Goal: Task Accomplishment & Management: Use online tool/utility

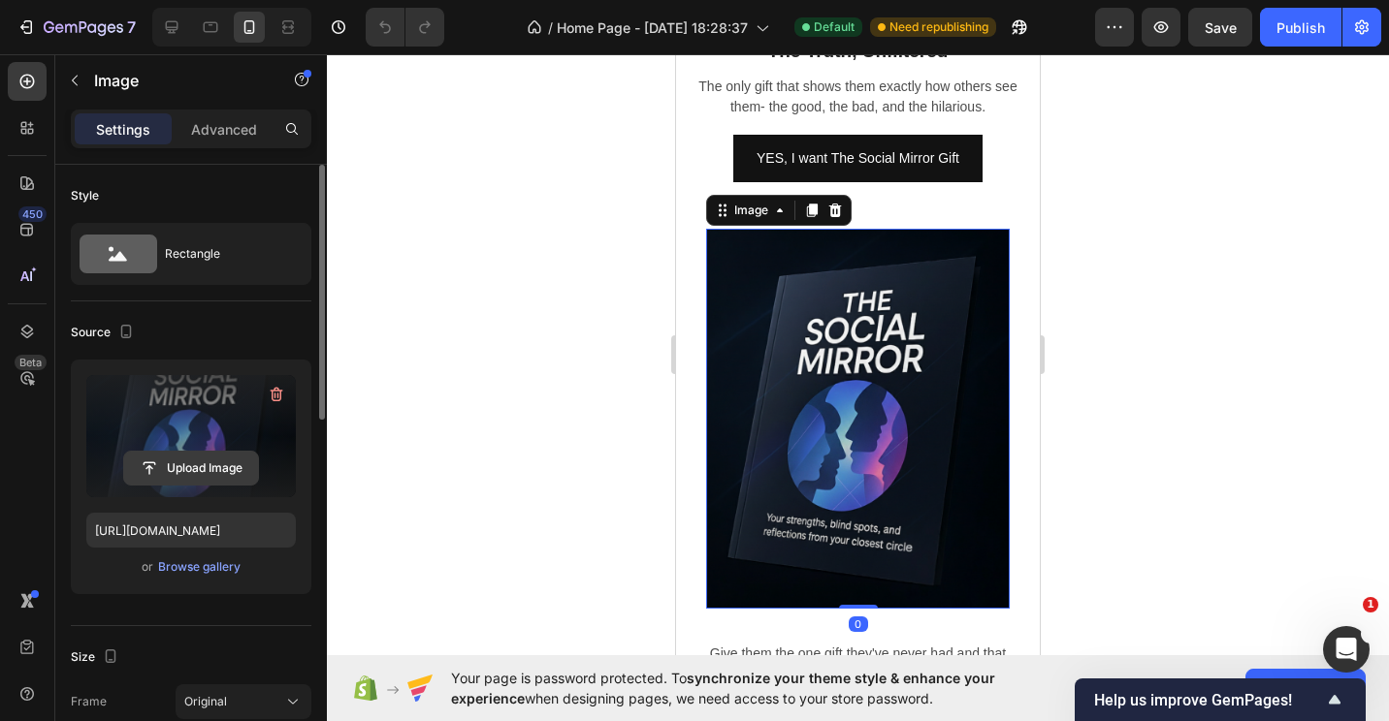
click at [191, 463] on input "file" at bounding box center [191, 468] width 134 height 33
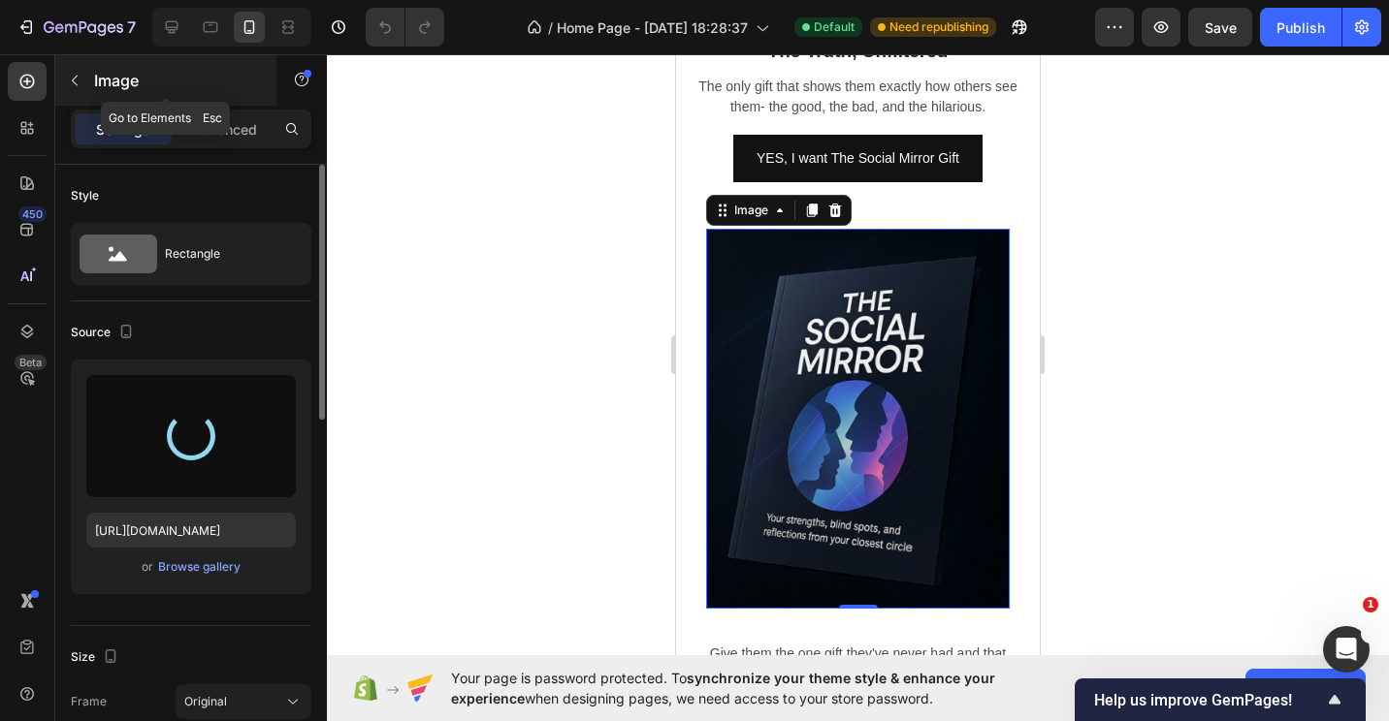
type input "[URL][DOMAIN_NAME]"
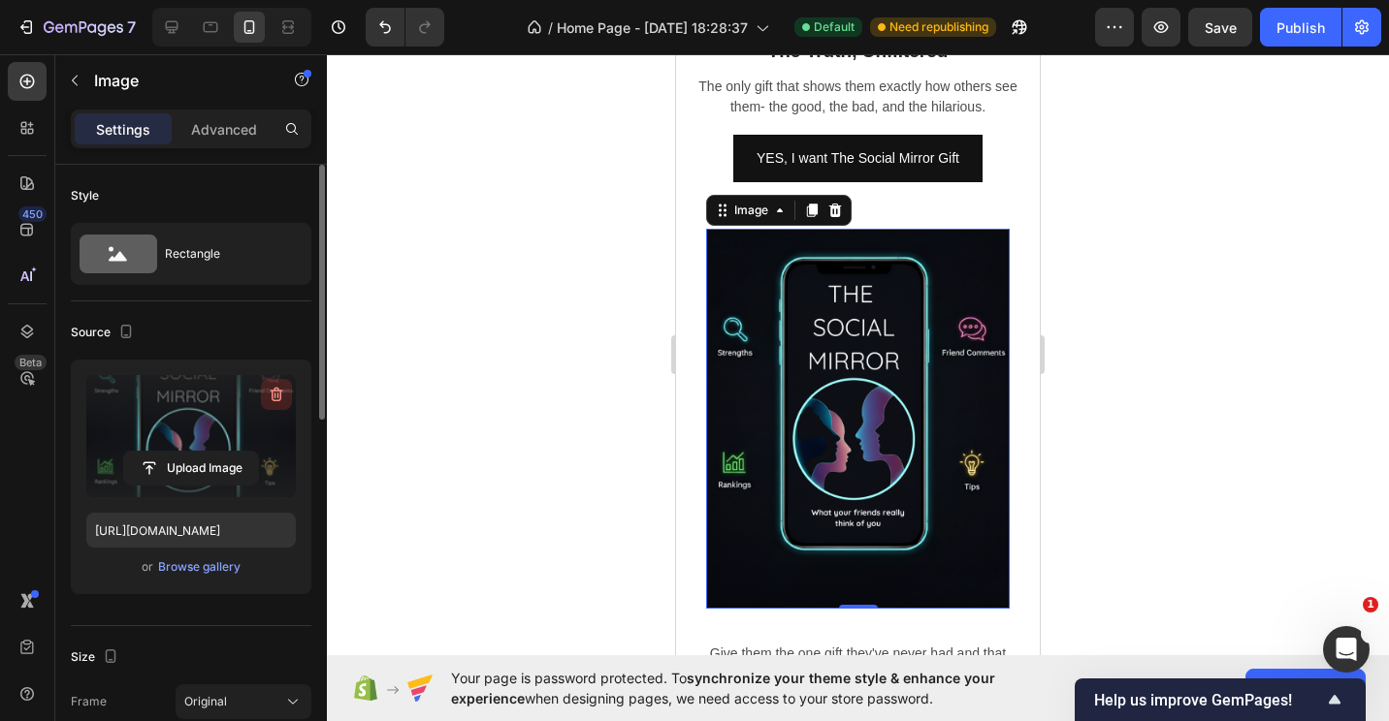
click at [276, 397] on icon "button" at bounding box center [276, 394] width 19 height 19
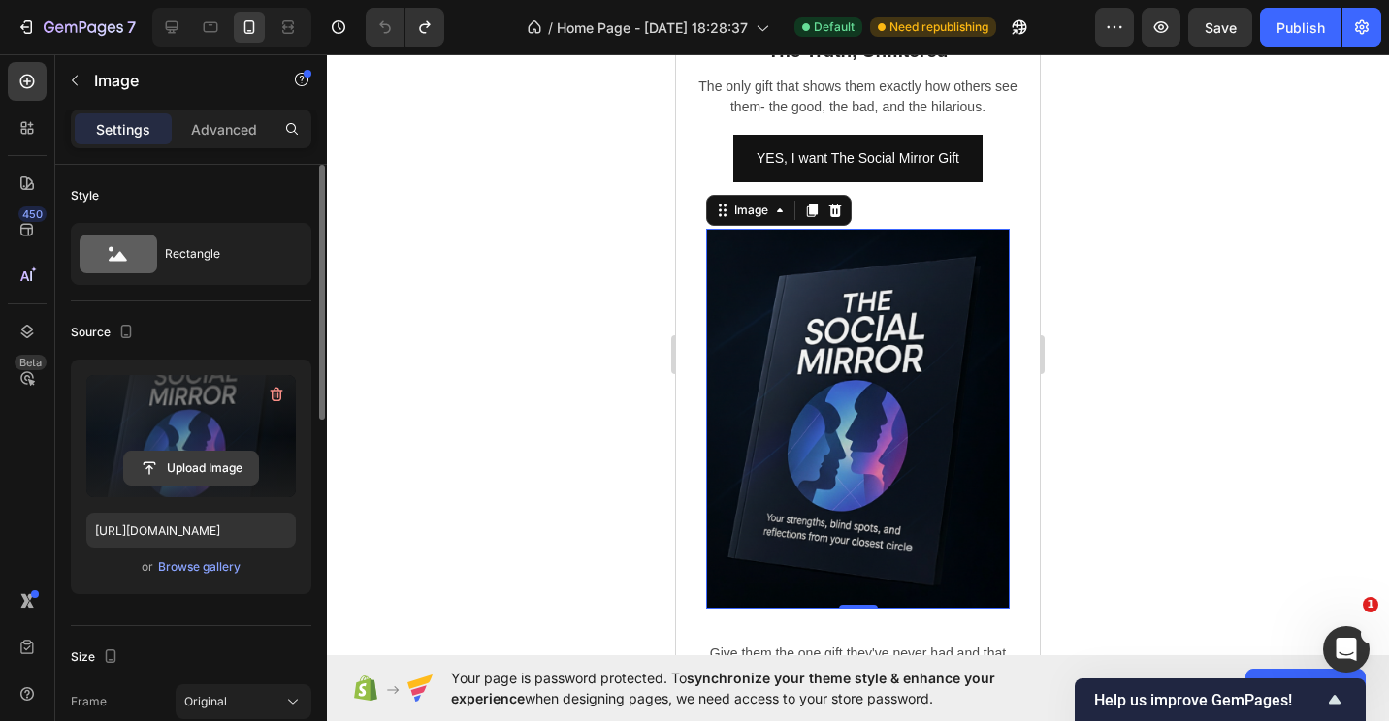
click at [216, 473] on input "file" at bounding box center [191, 468] width 134 height 33
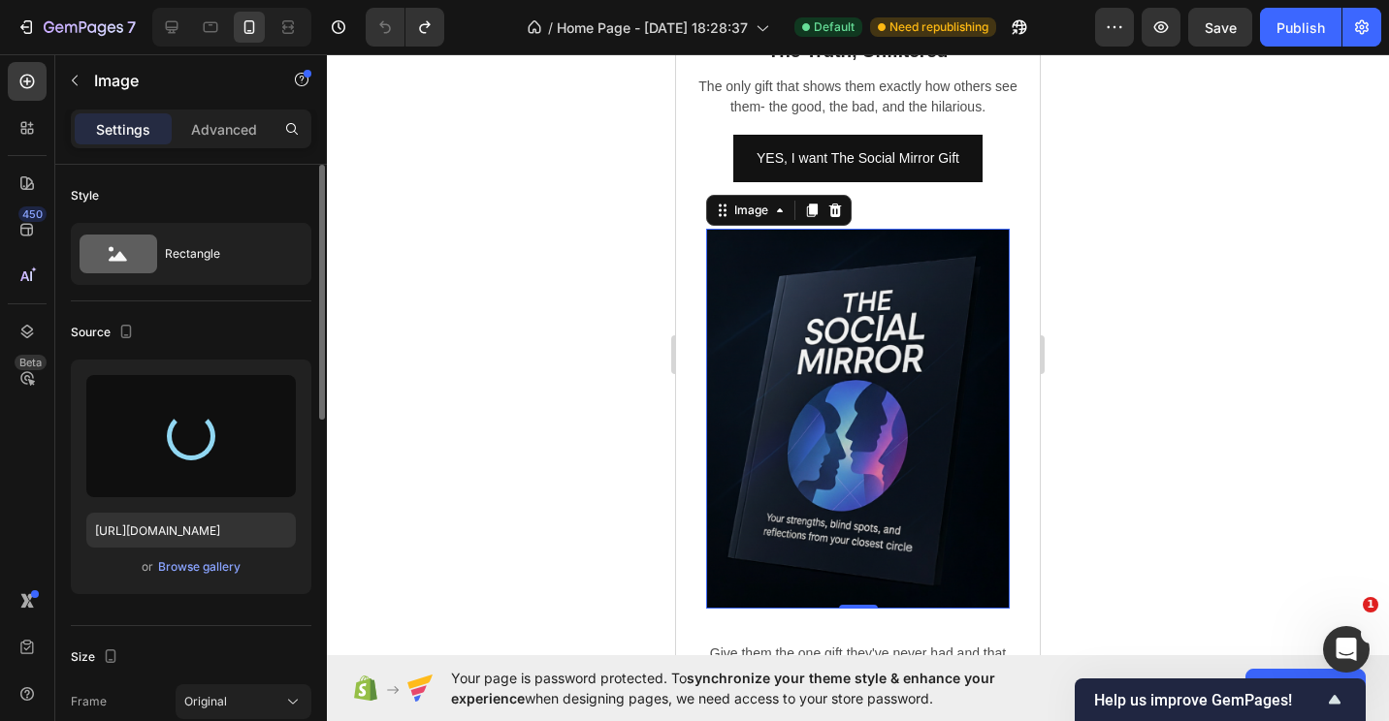
type input "[URL][DOMAIN_NAME]"
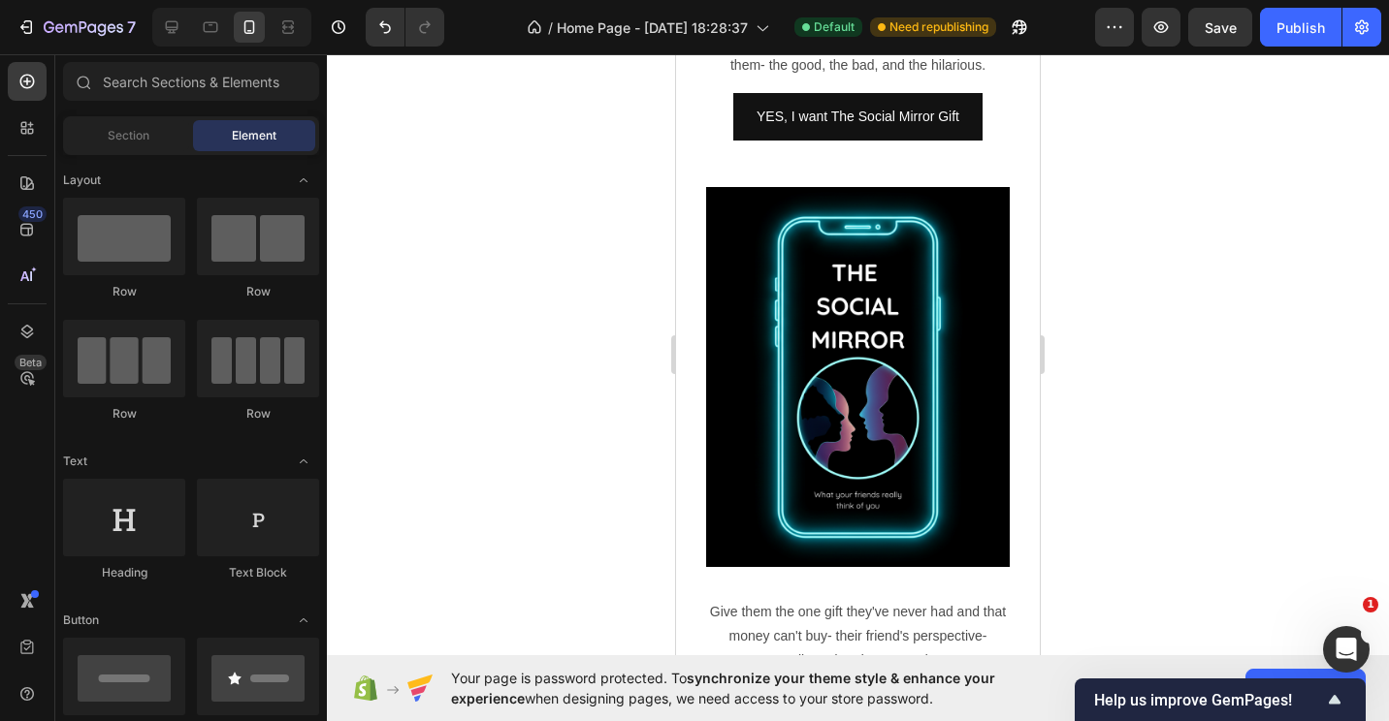
scroll to position [1265, 0]
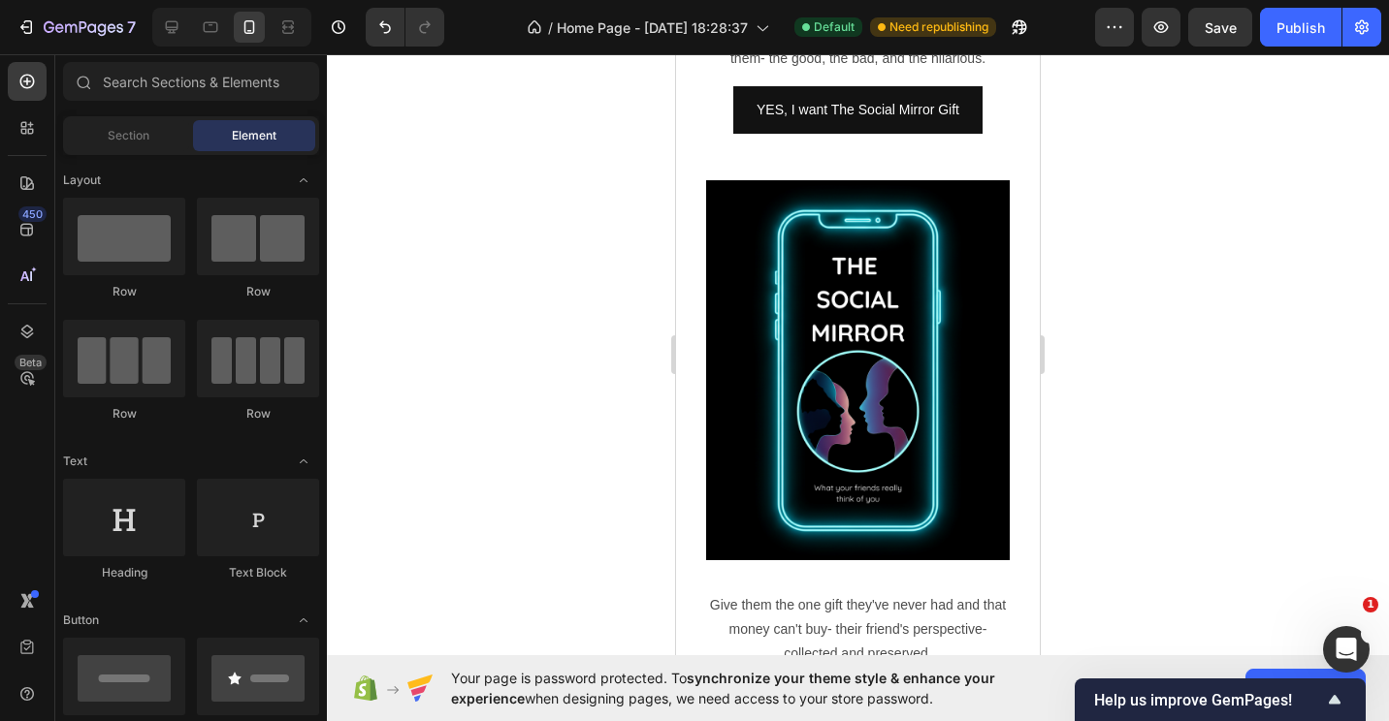
click at [1146, 300] on div at bounding box center [858, 387] width 1062 height 667
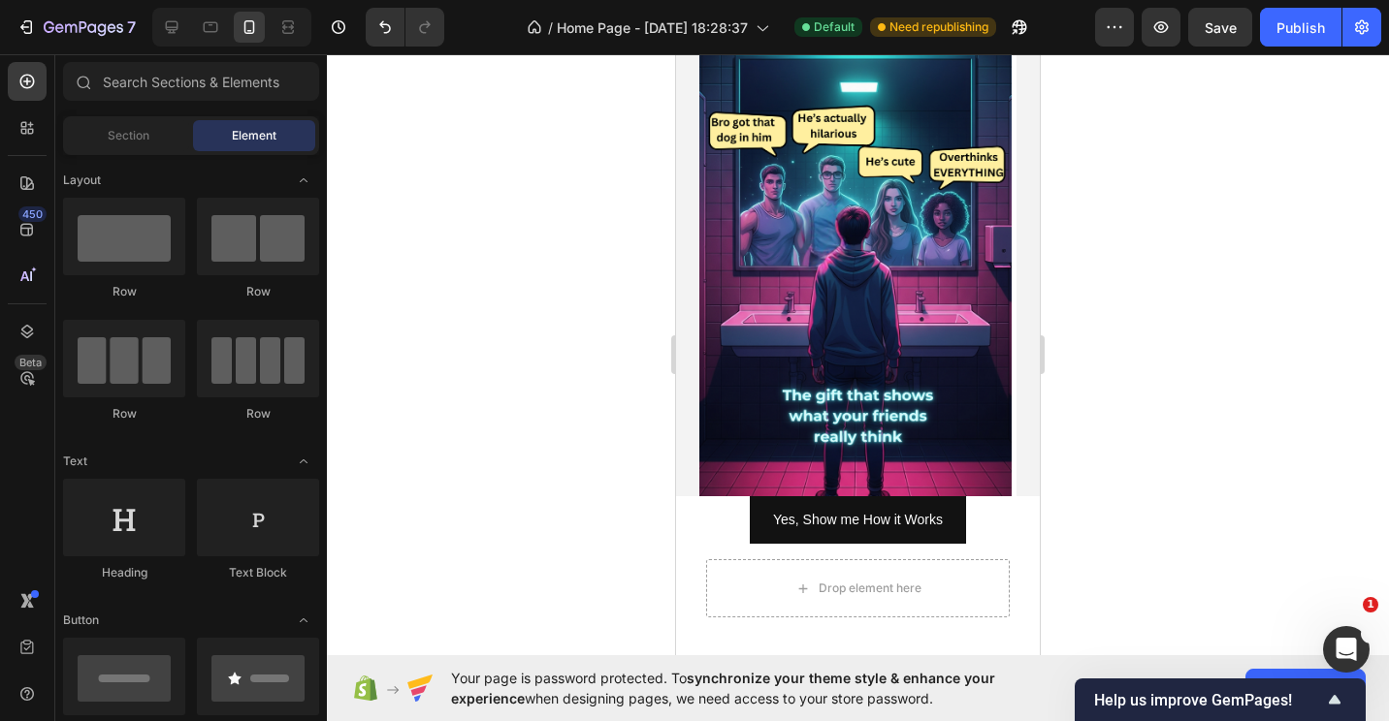
scroll to position [0, 0]
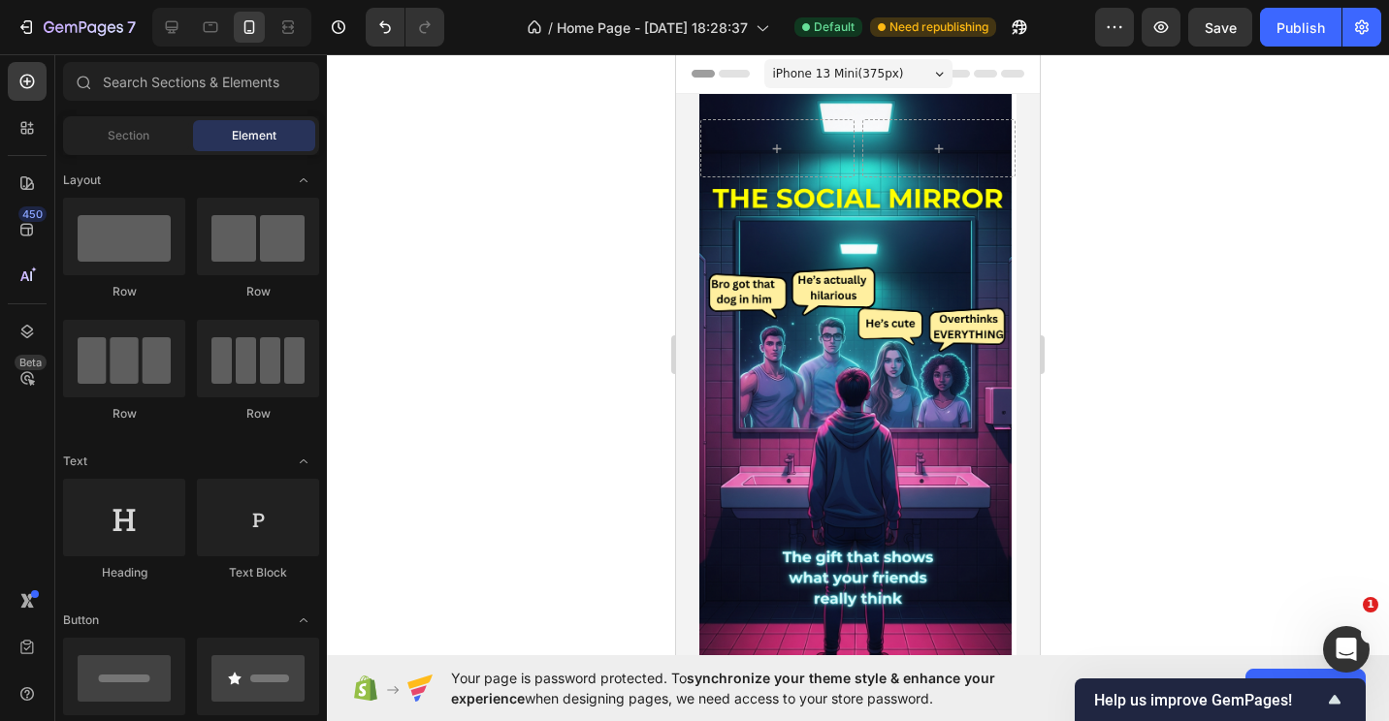
drag, startPoint x: 1037, startPoint y: 114, endPoint x: 1820, endPoint y: 131, distance: 783.6
drag, startPoint x: 1036, startPoint y: 581, endPoint x: 1747, endPoint y: 304, distance: 763.5
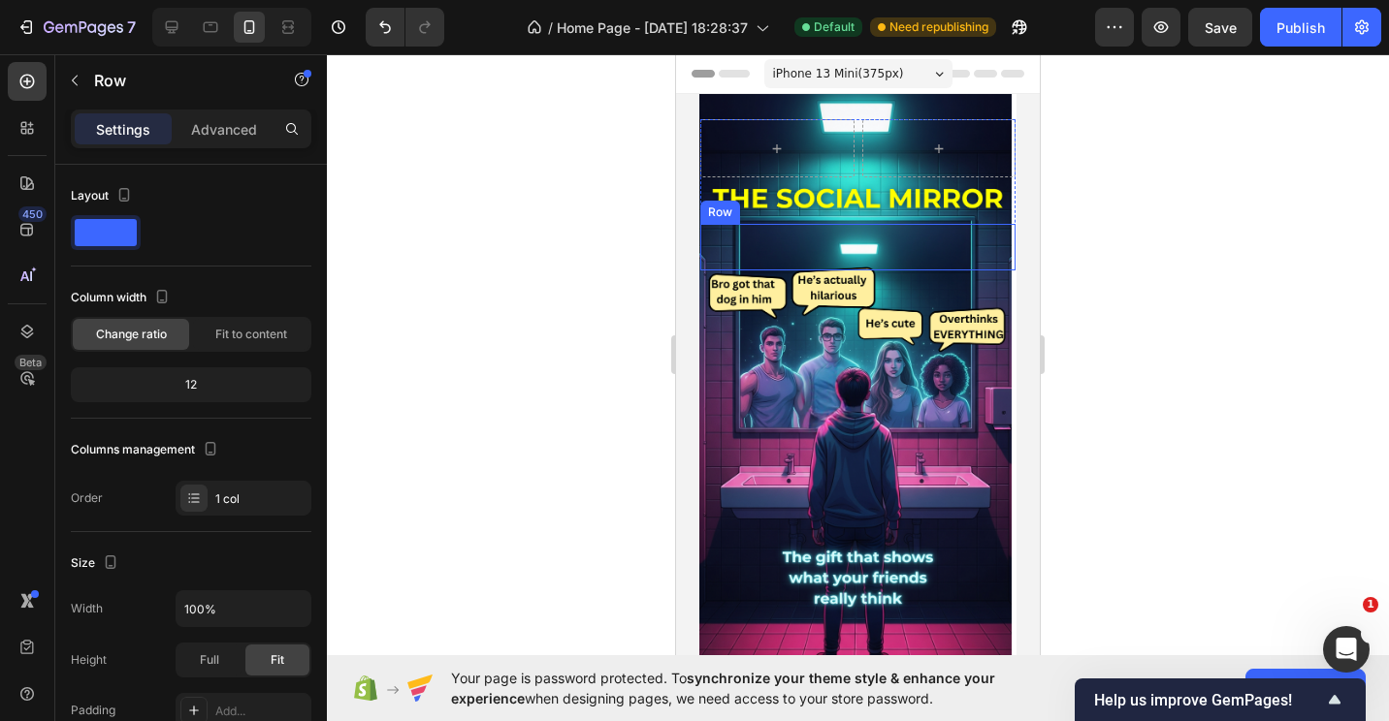
click at [848, 232] on div "Heading Text Block" at bounding box center [857, 247] width 315 height 47
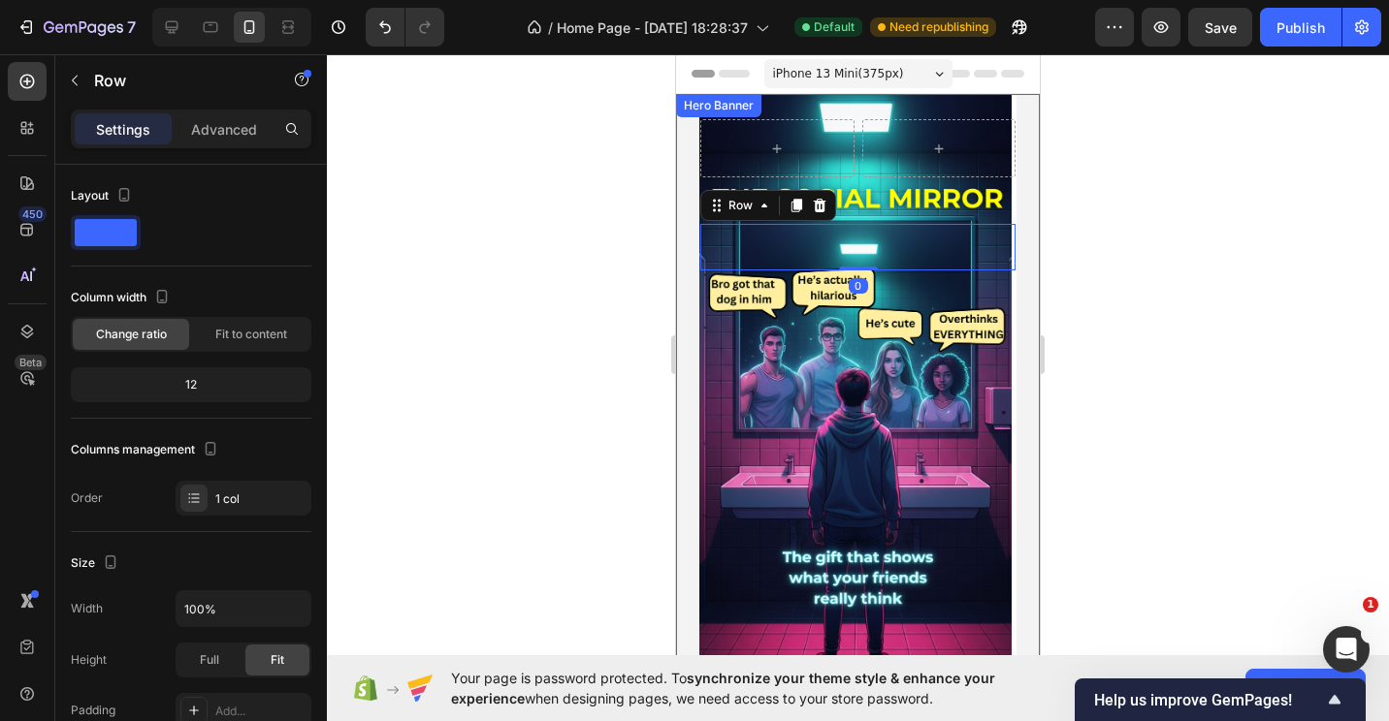
click at [763, 399] on div "Row Heading Text Block Row 0 Row" at bounding box center [858, 376] width 364 height 564
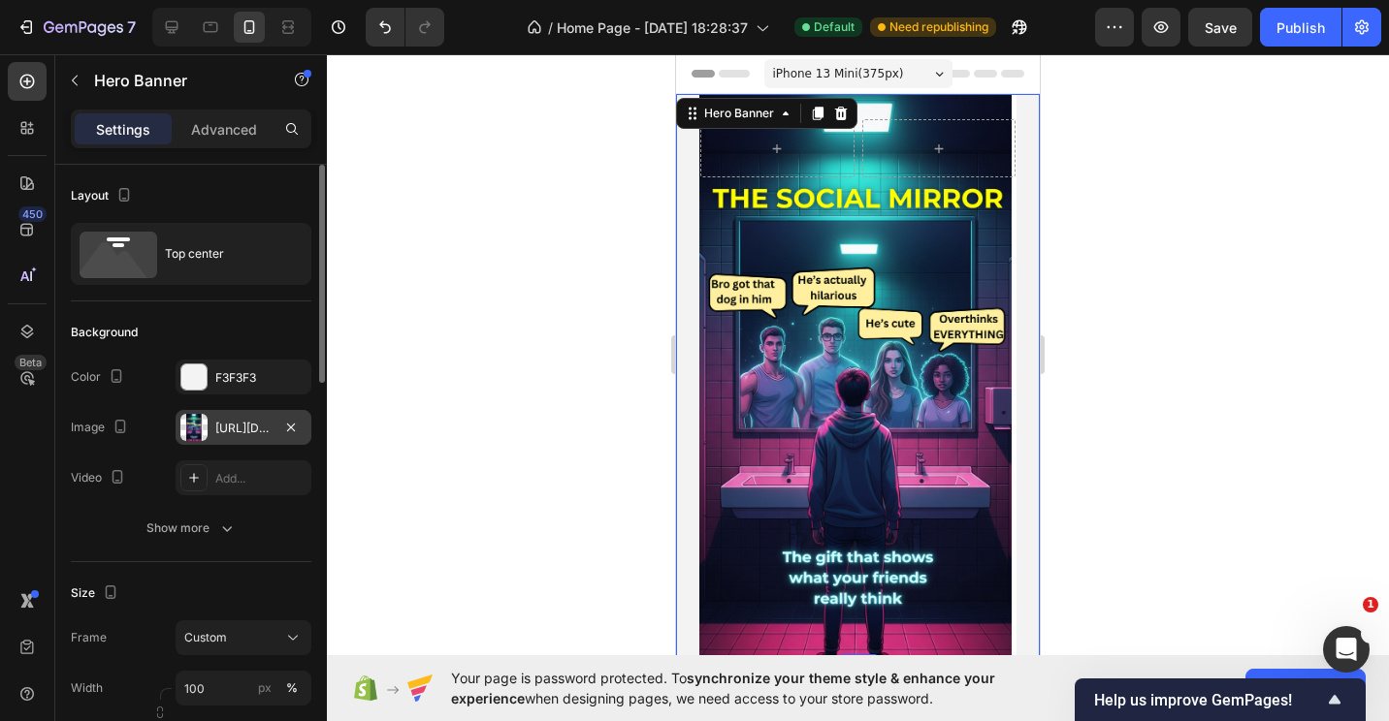
click at [258, 422] on div "[URL][DOMAIN_NAME]" at bounding box center [243, 428] width 56 height 17
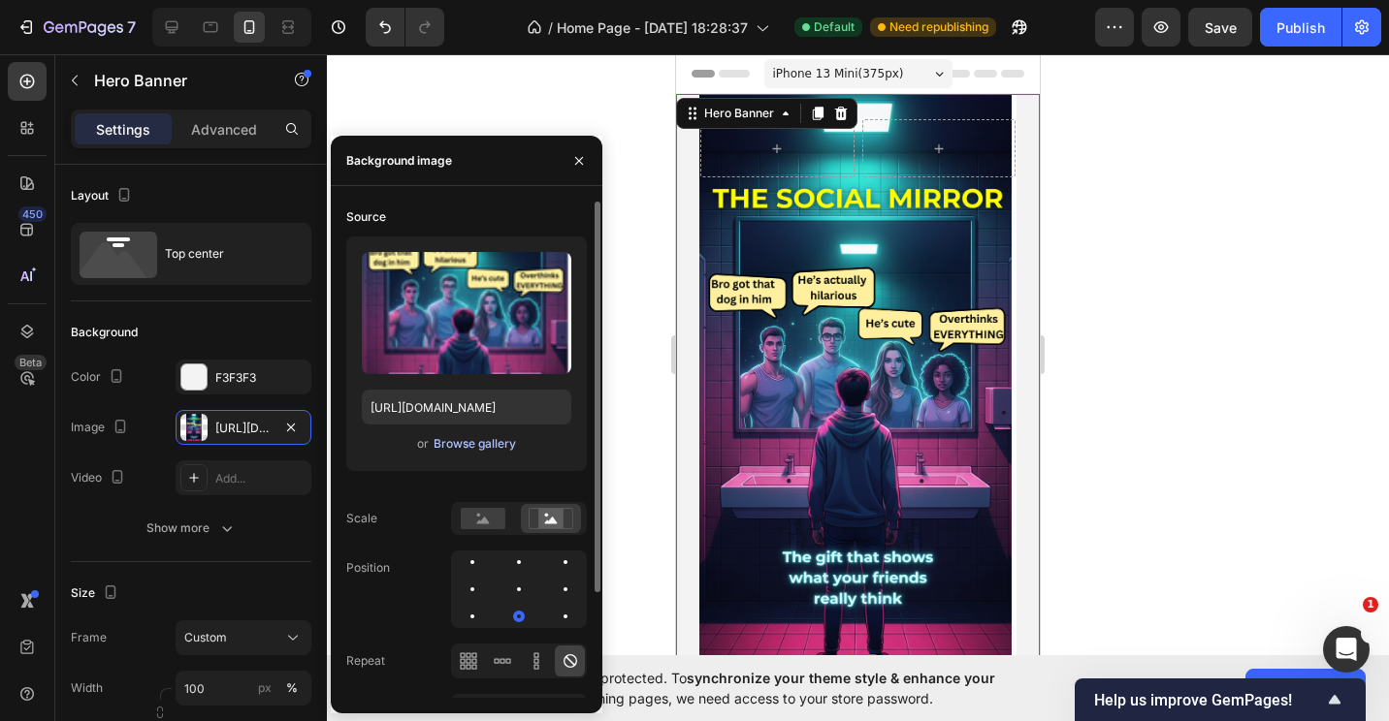
click at [457, 437] on div "Browse gallery" at bounding box center [474, 443] width 82 height 17
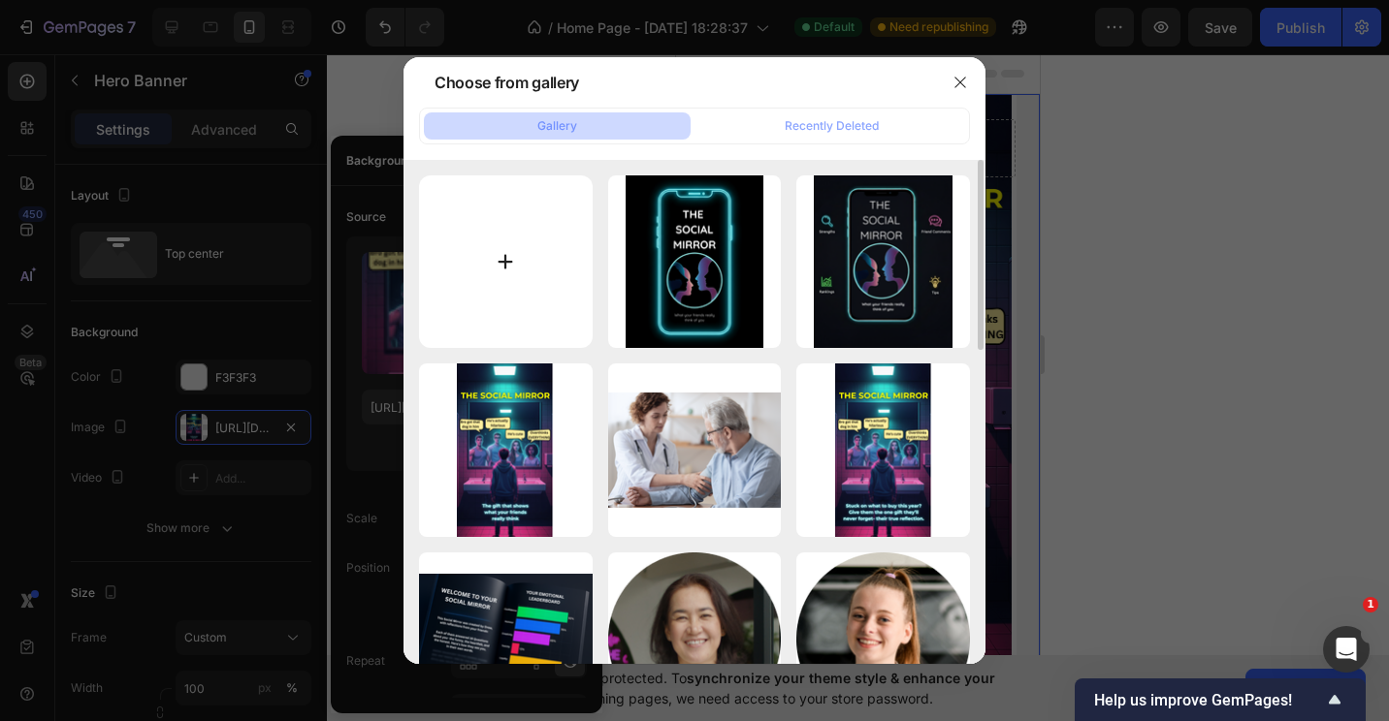
click at [498, 244] on input "file" at bounding box center [506, 263] width 174 height 174
type input "C:\fakepath\The Social Mirror HOMEPAGE (3).png"
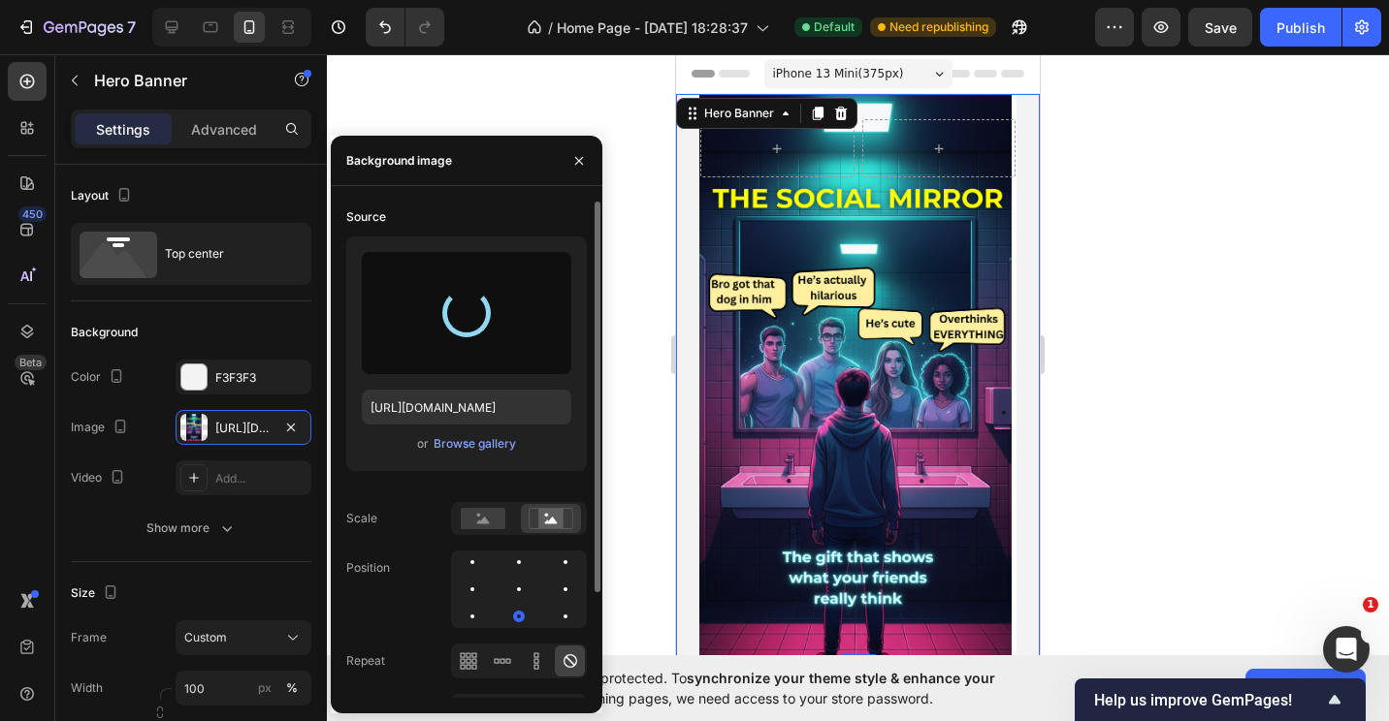
type input "[URL][DOMAIN_NAME]"
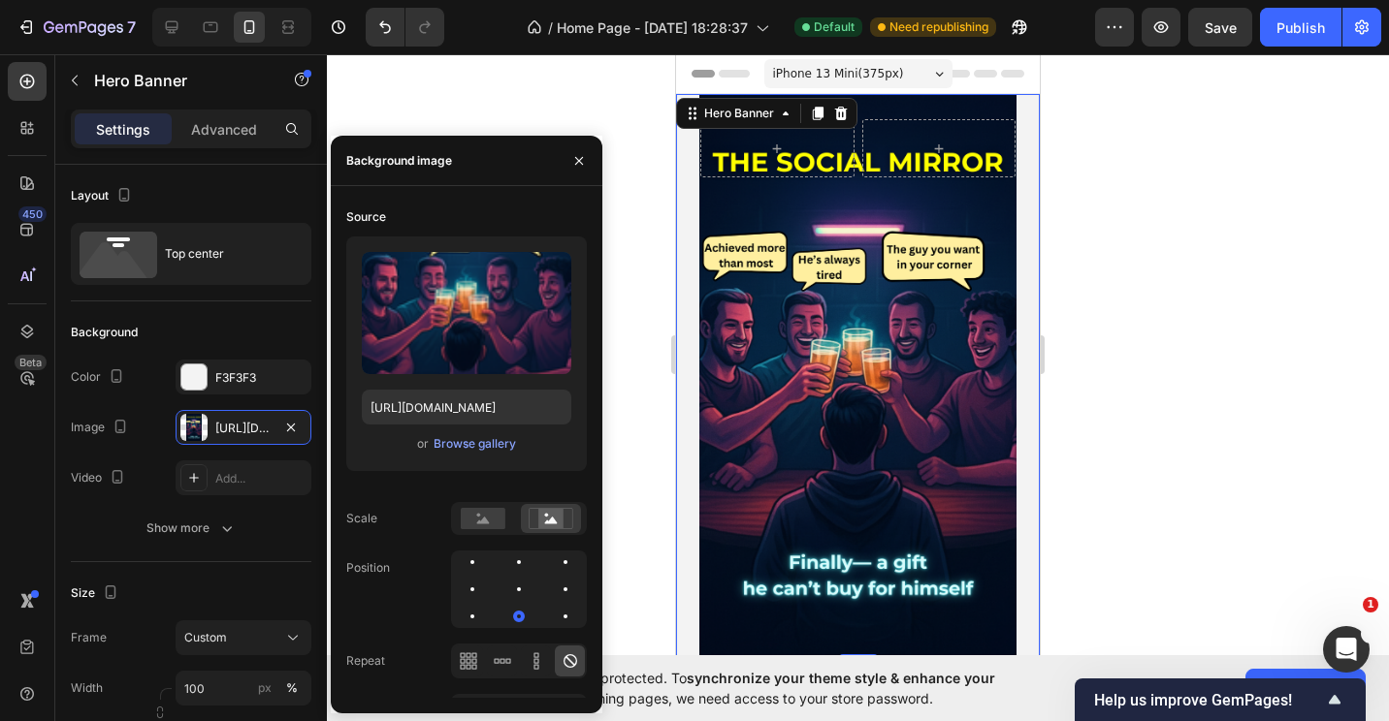
click at [1198, 323] on div at bounding box center [858, 387] width 1062 height 667
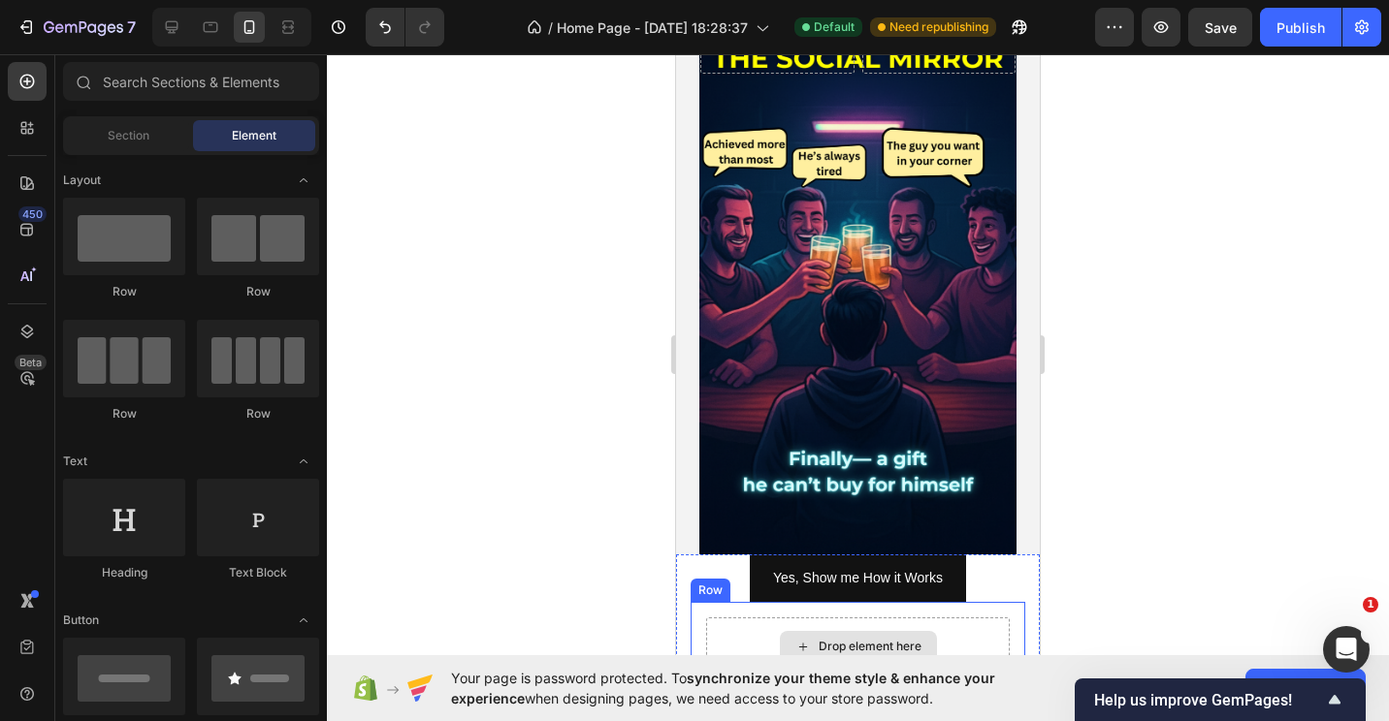
scroll to position [103, 0]
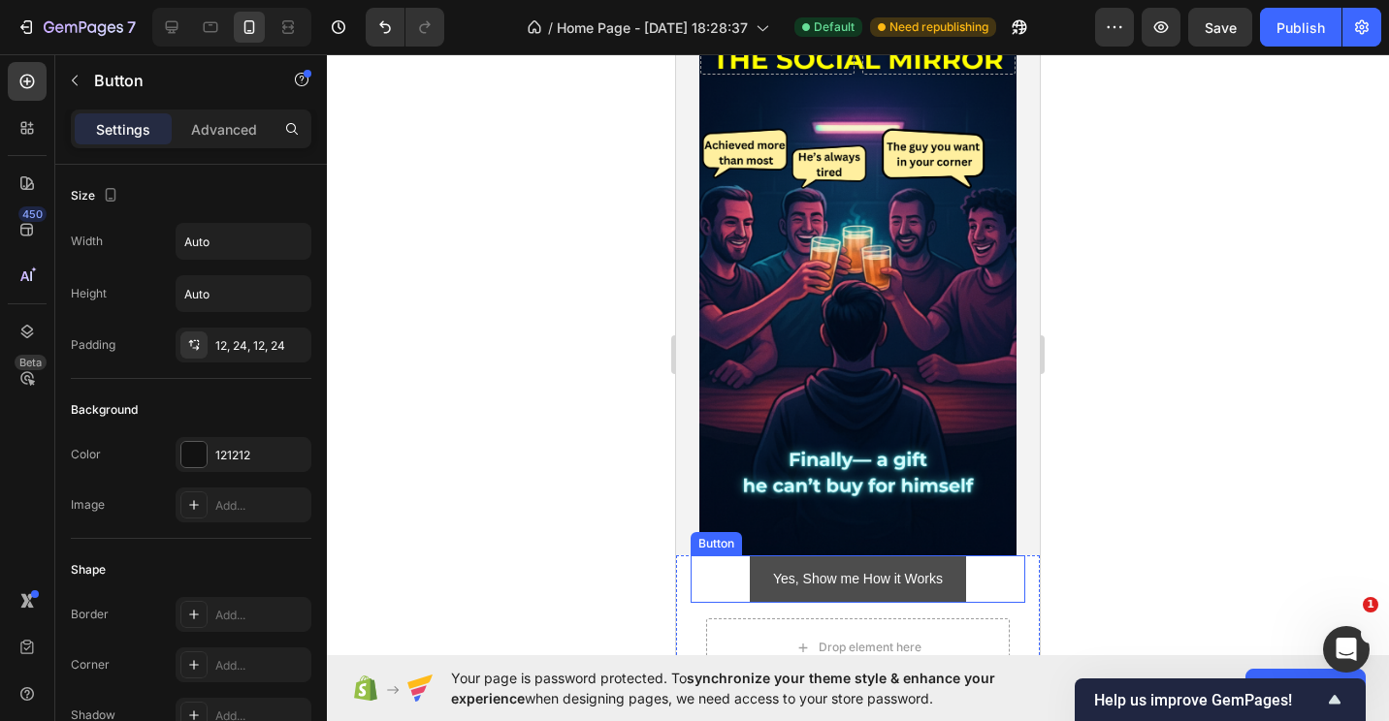
click at [759, 589] on button "Yes, Show me How it Works" at bounding box center [858, 580] width 216 height 48
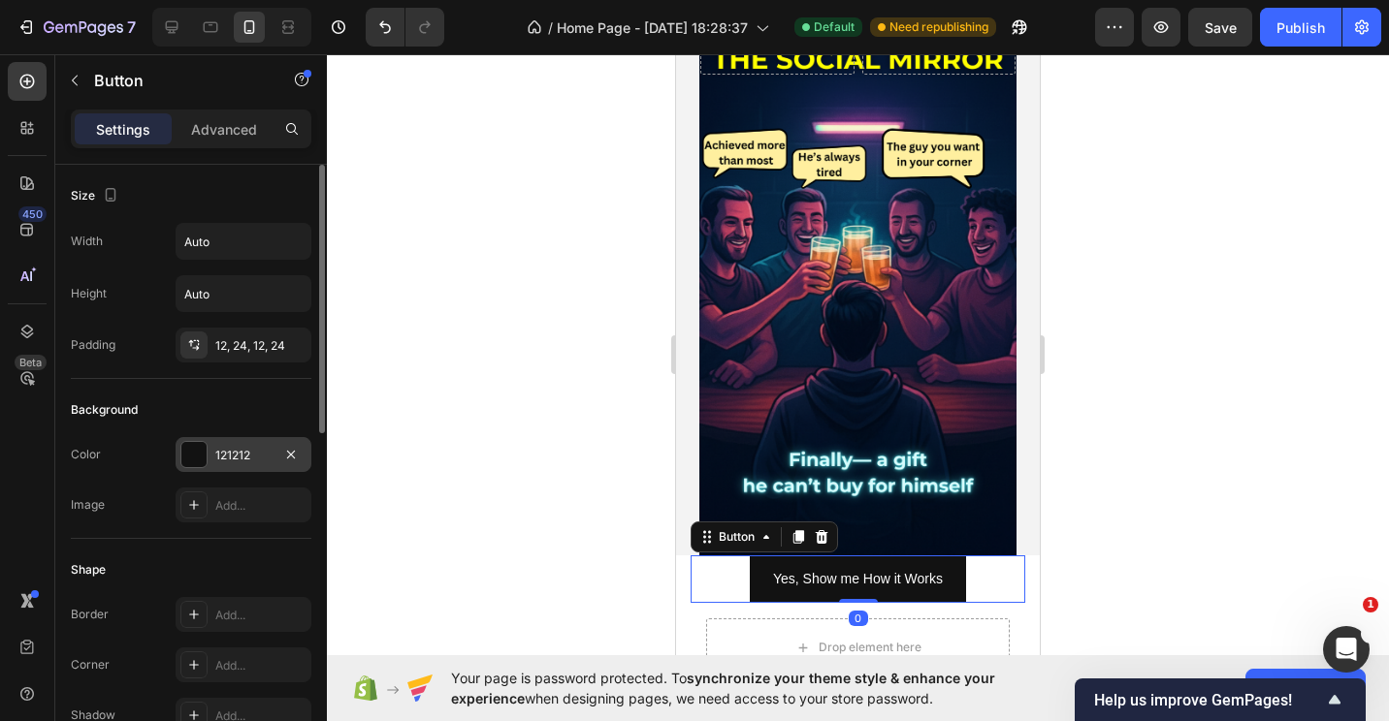
click at [186, 453] on div at bounding box center [193, 454] width 25 height 25
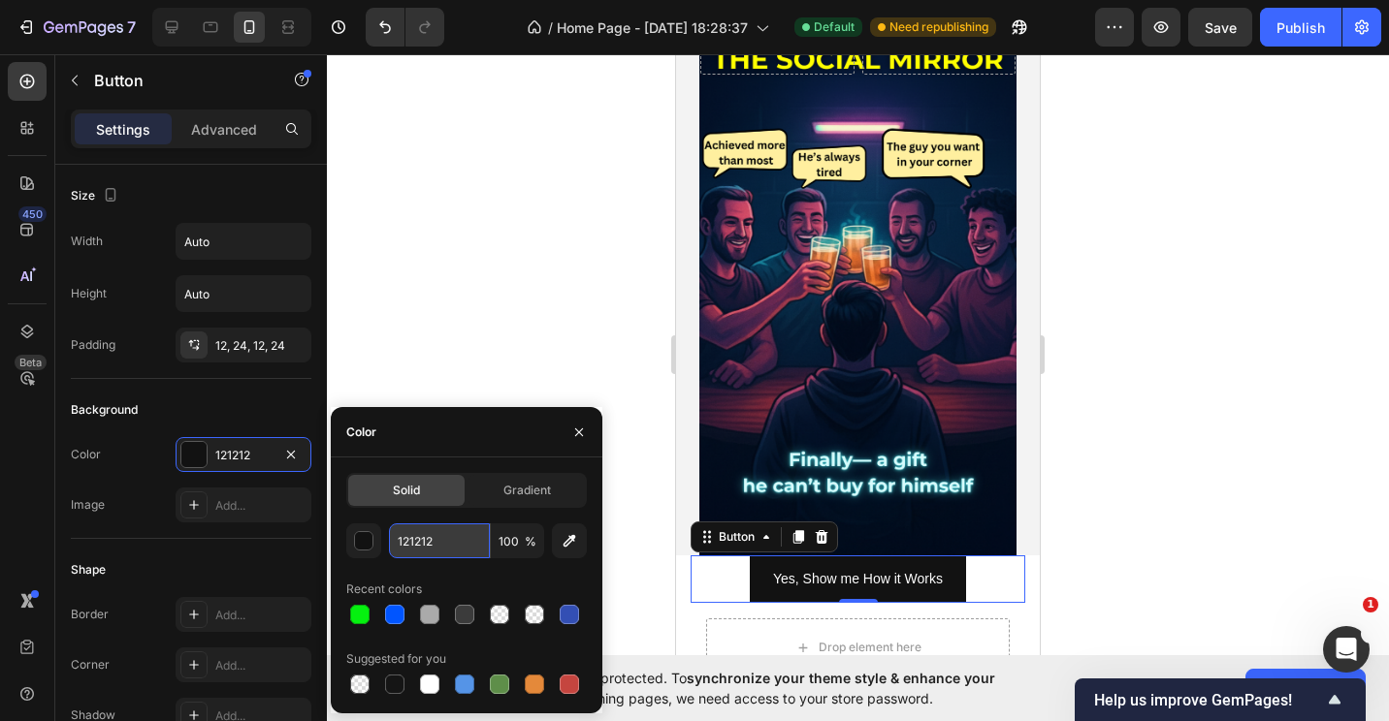
click at [439, 543] on input "121212" at bounding box center [439, 541] width 101 height 35
type input "1"
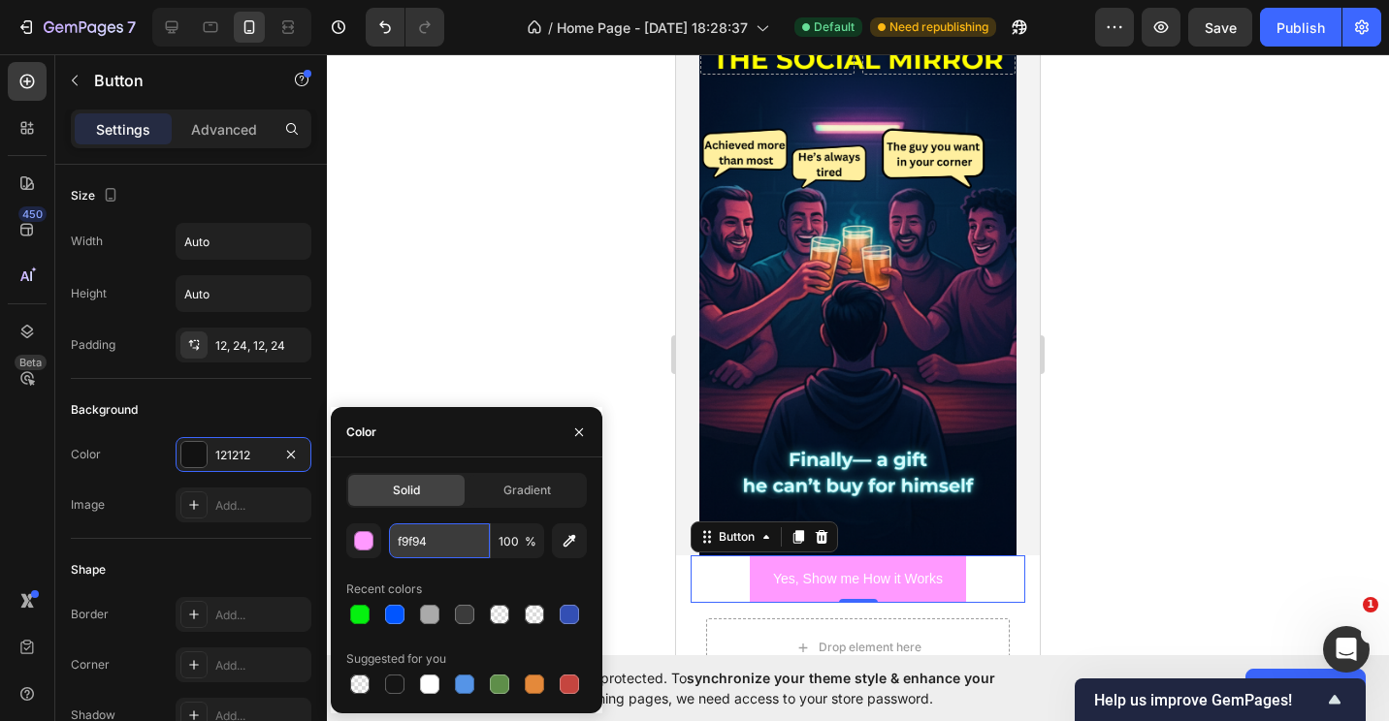
type input "f9f940"
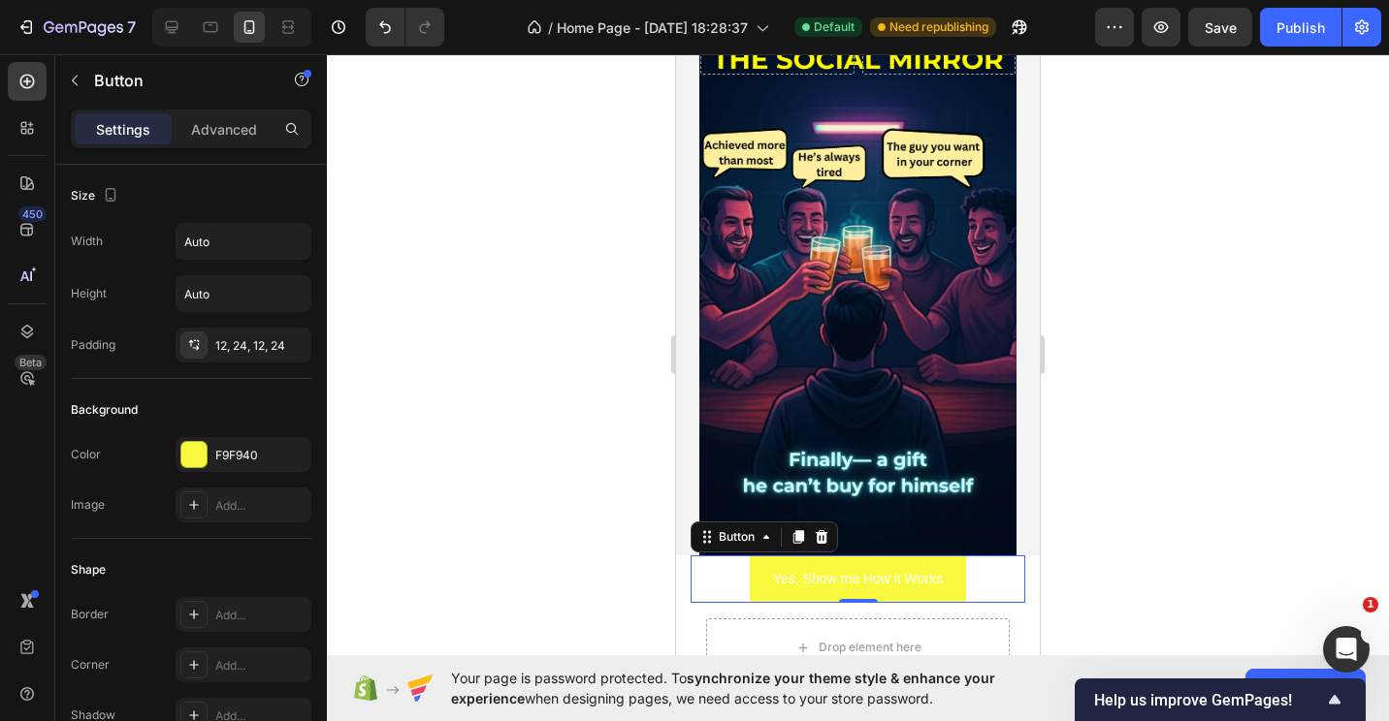
click at [1122, 507] on div at bounding box center [858, 387] width 1062 height 667
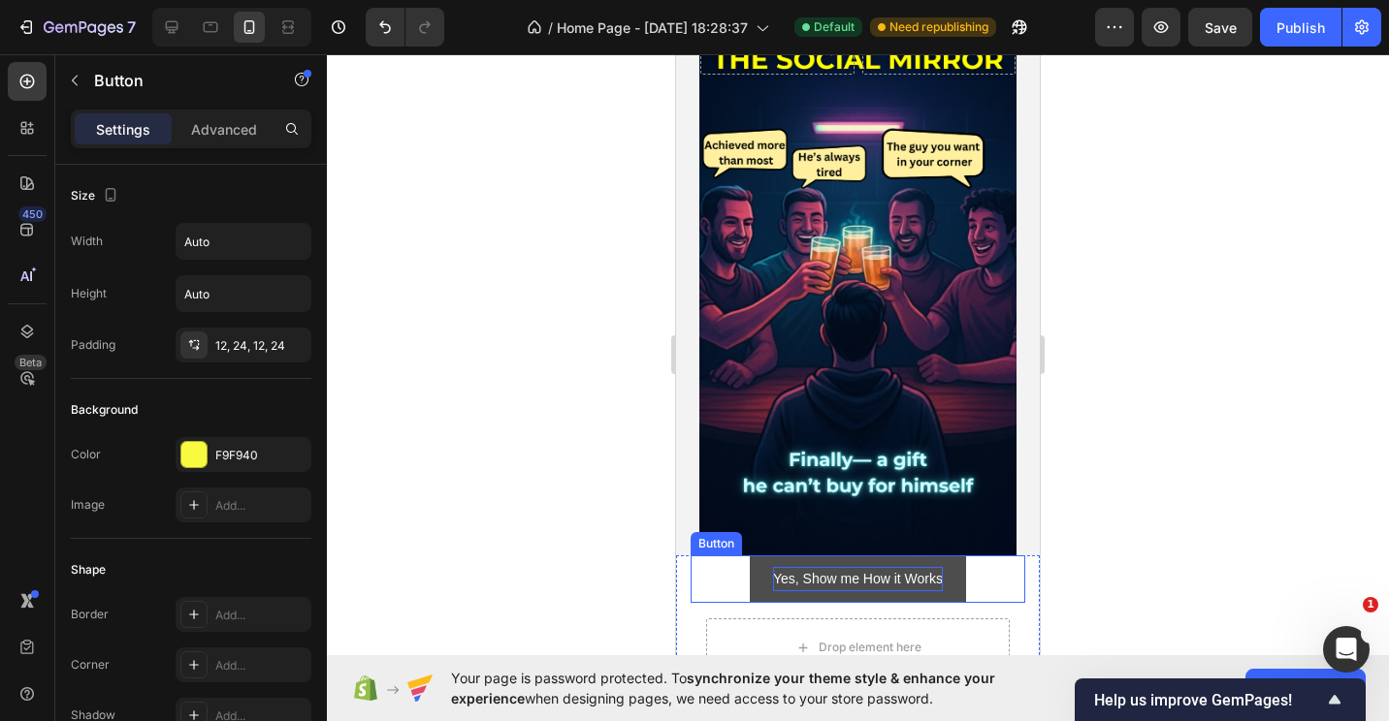
click at [888, 572] on p "Yes, Show me How it Works" at bounding box center [858, 579] width 170 height 24
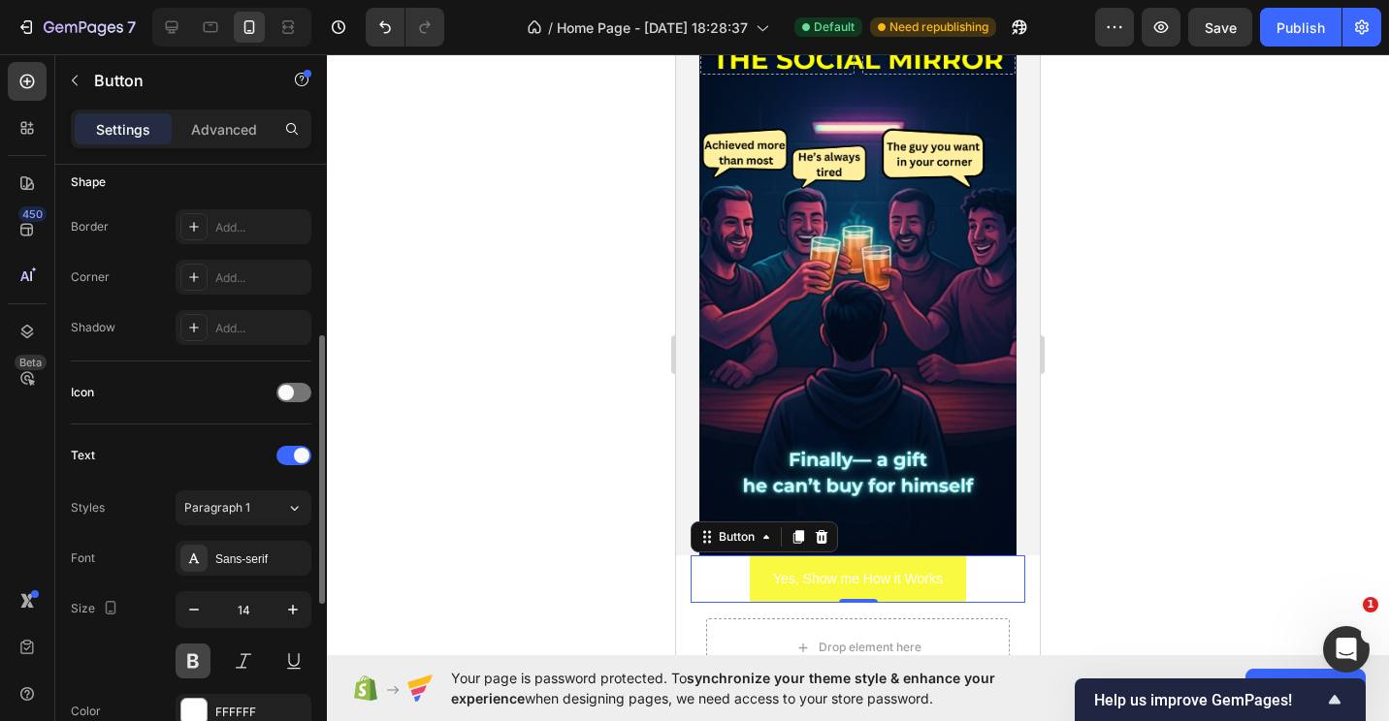
scroll to position [485, 0]
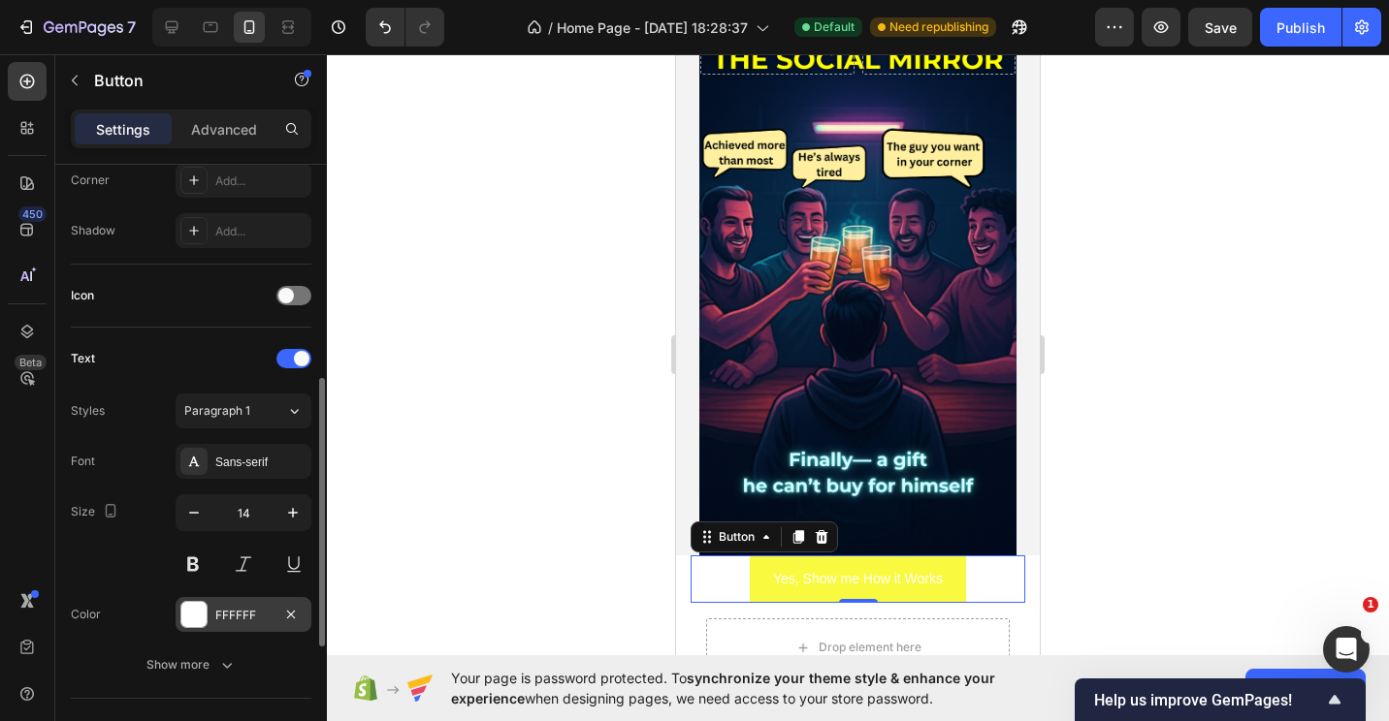
click at [195, 621] on div at bounding box center [193, 614] width 25 height 25
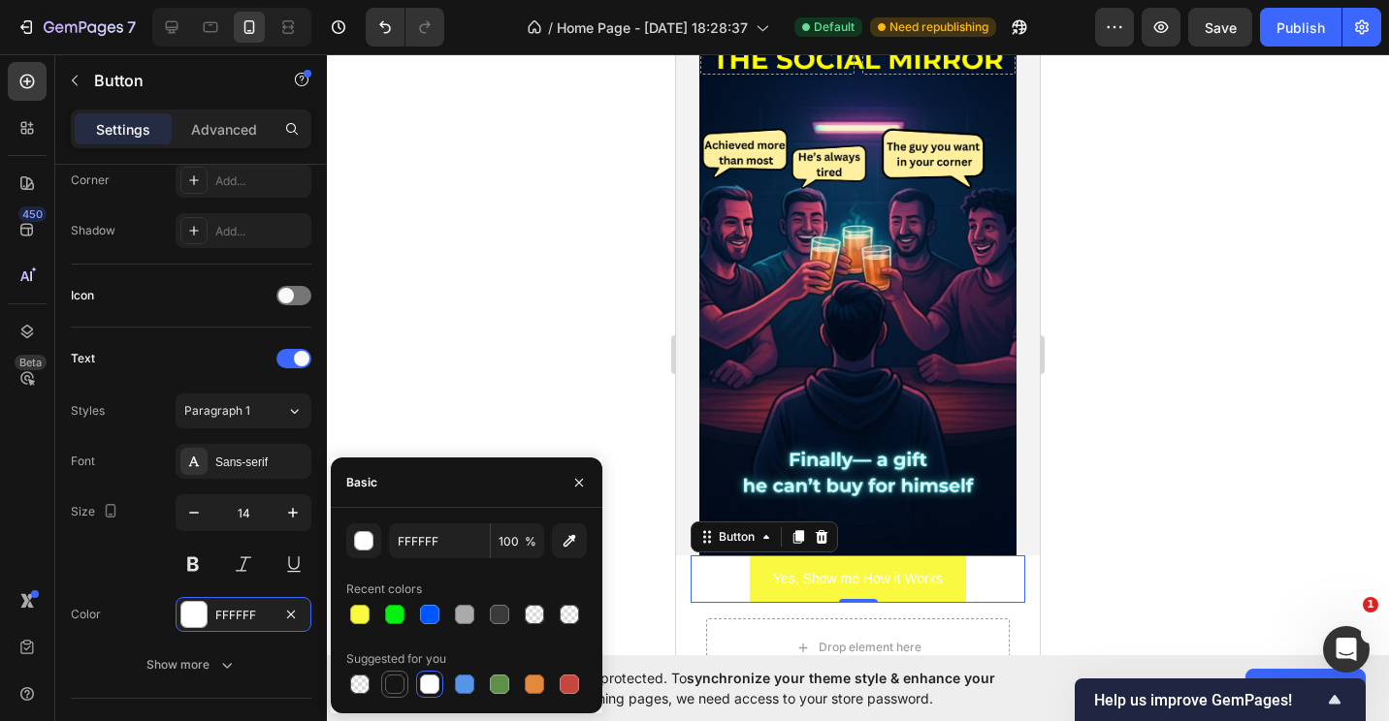
click at [399, 686] on div at bounding box center [394, 684] width 19 height 19
type input "151515"
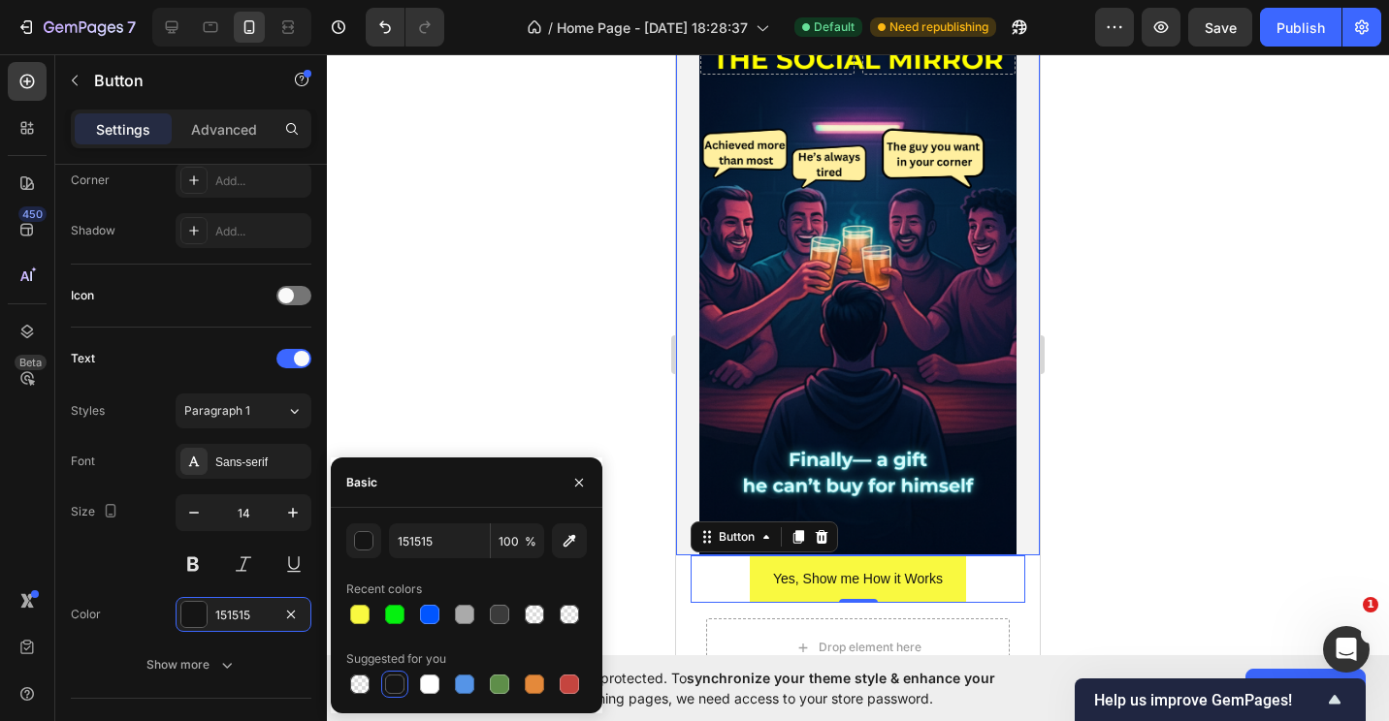
click at [1184, 463] on div at bounding box center [858, 387] width 1062 height 667
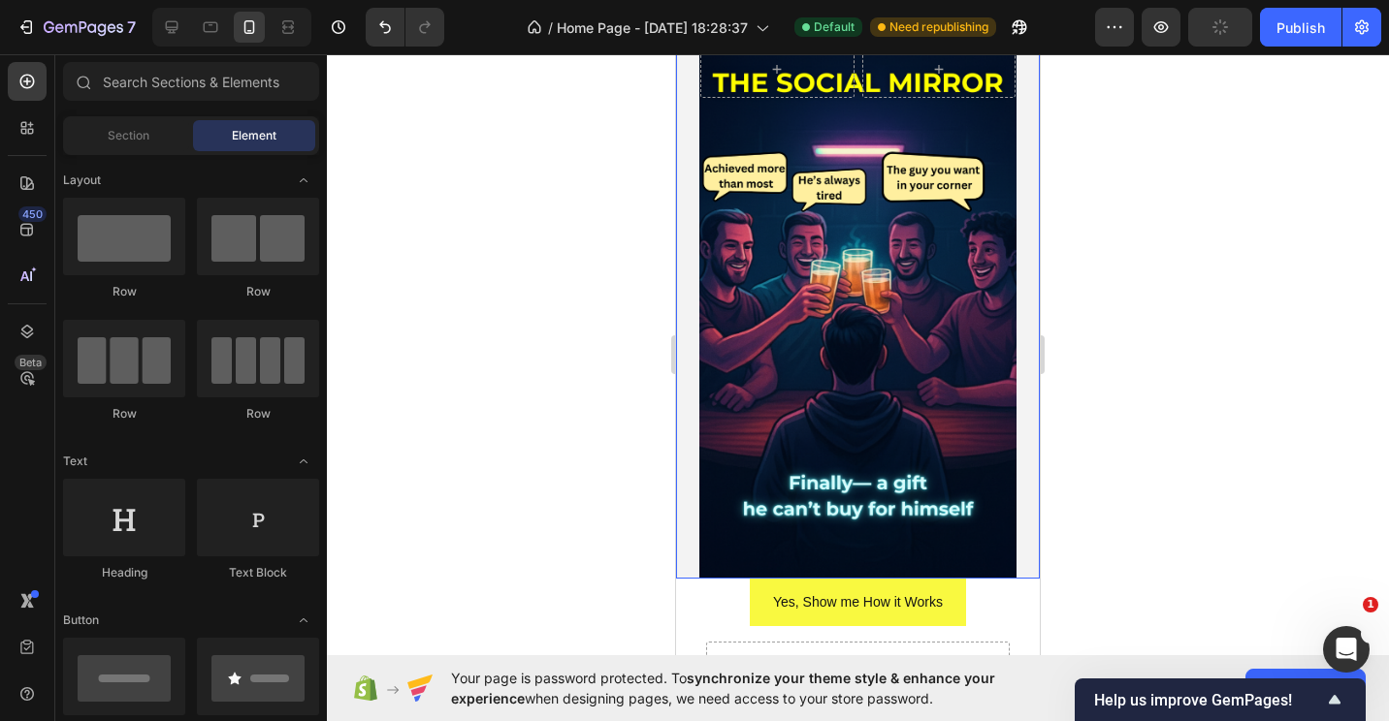
scroll to position [194, 0]
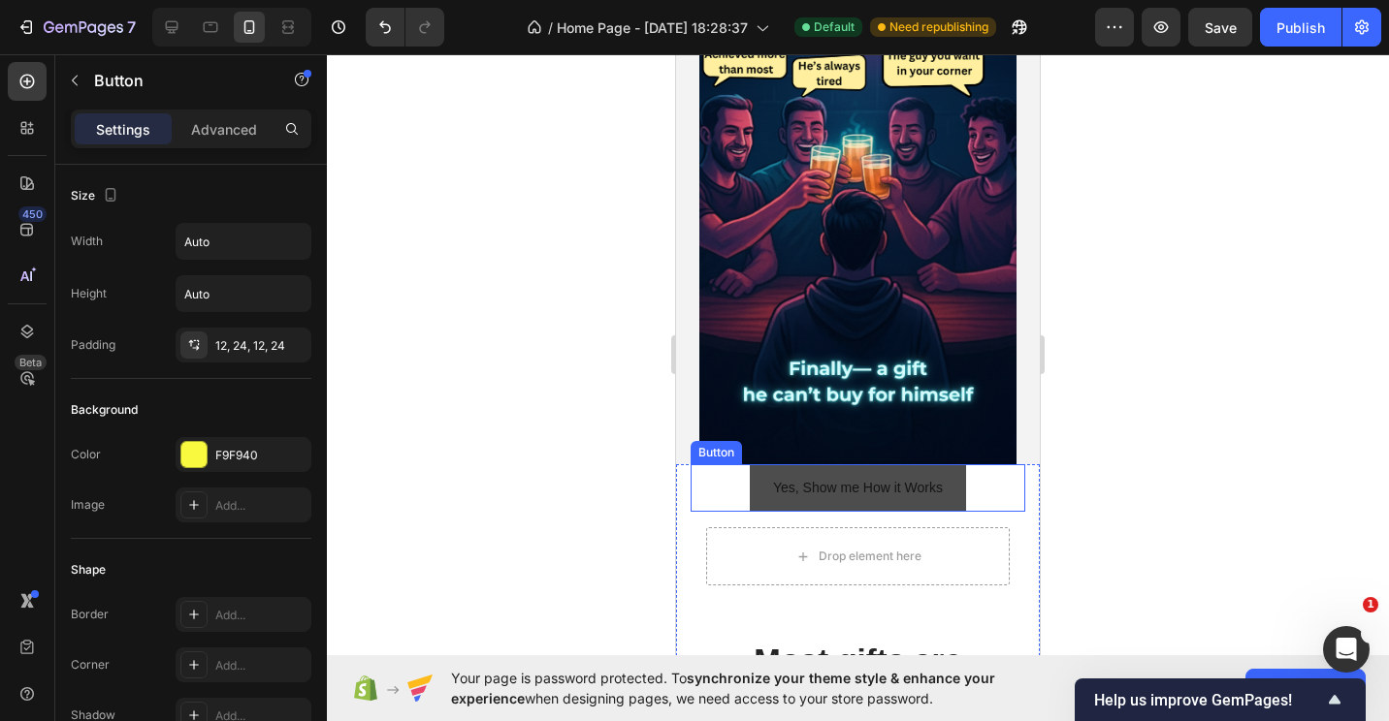
click at [761, 475] on button "Yes, Show me How it Works" at bounding box center [858, 488] width 216 height 48
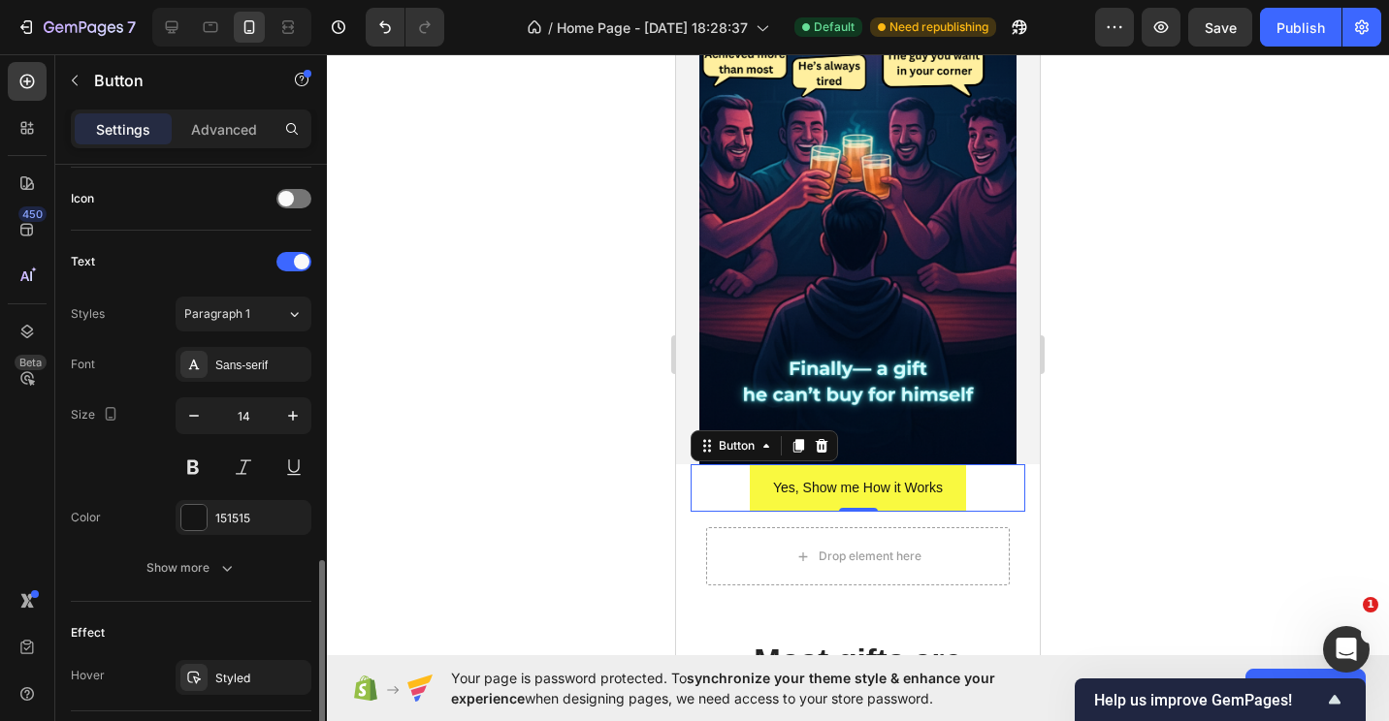
scroll to position [679, 0]
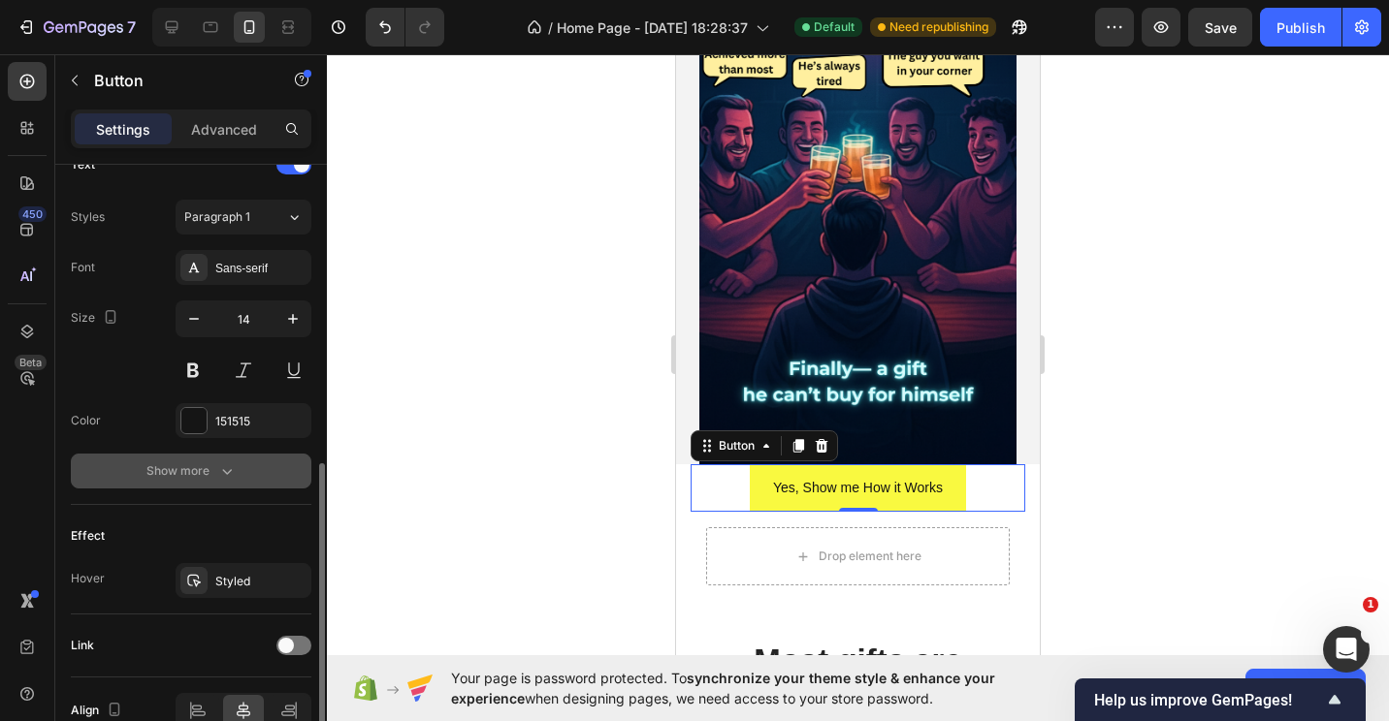
click at [234, 464] on icon "button" at bounding box center [226, 471] width 19 height 19
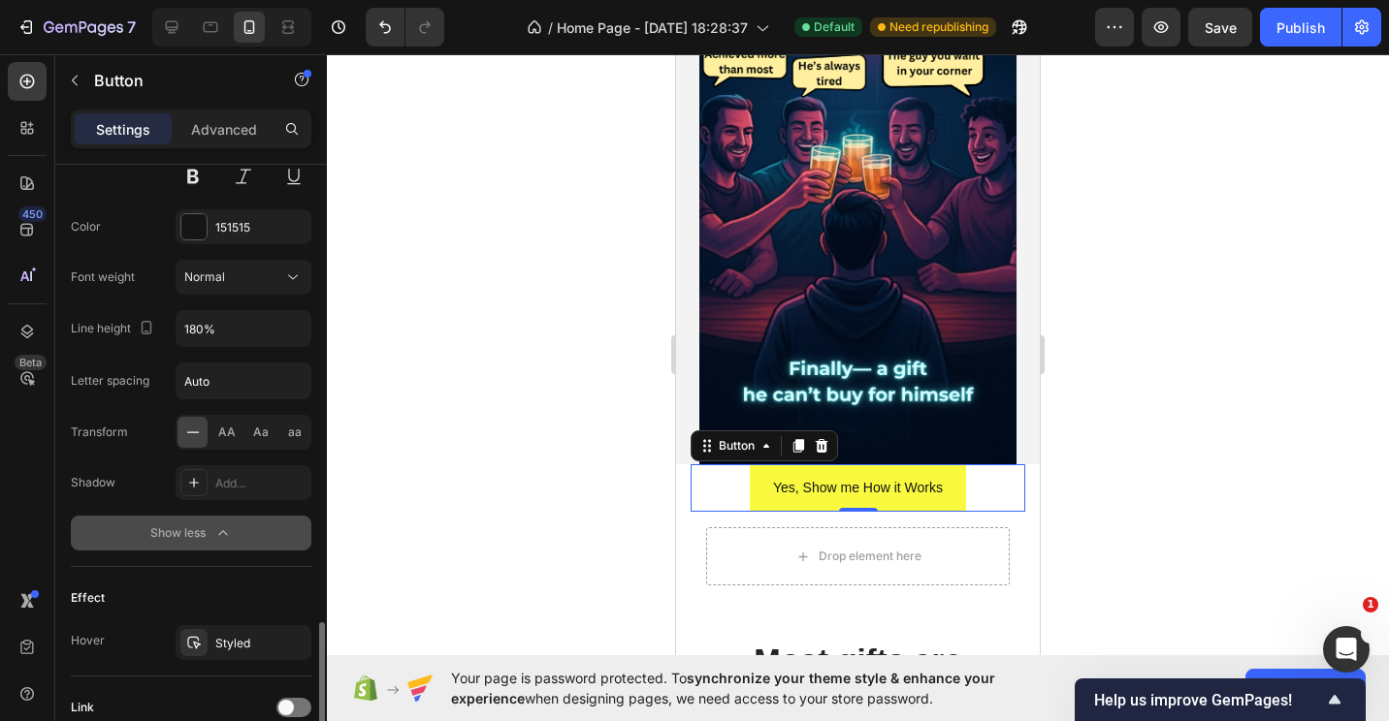
scroll to position [970, 0]
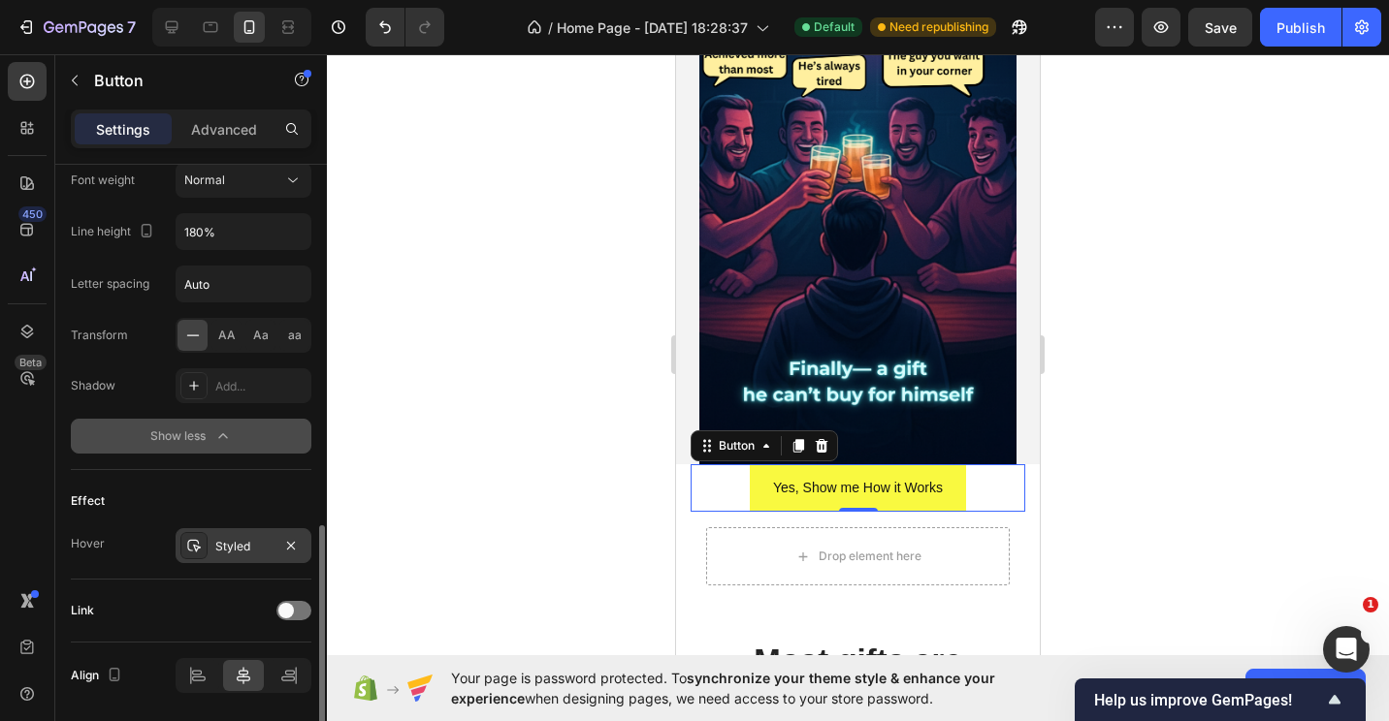
click at [260, 546] on div "Styled" at bounding box center [243, 546] width 56 height 17
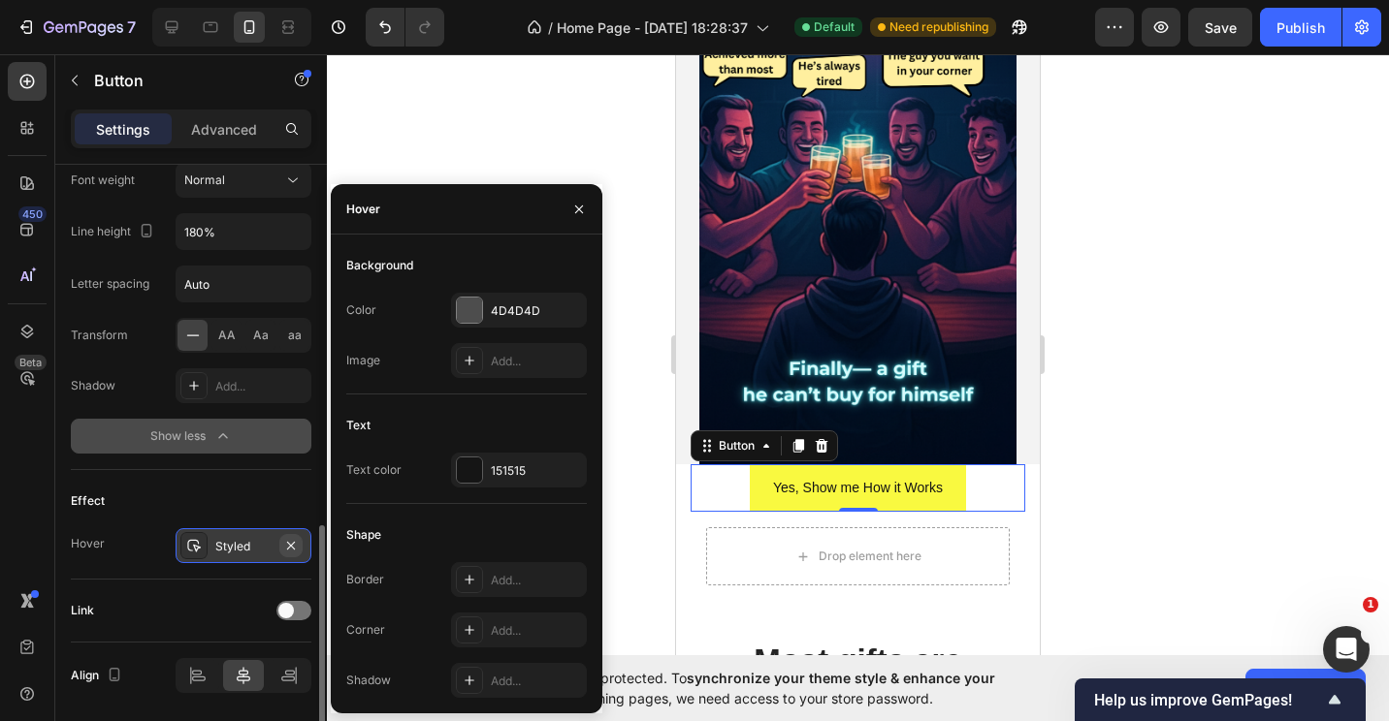
click at [292, 539] on icon "button" at bounding box center [291, 546] width 16 height 16
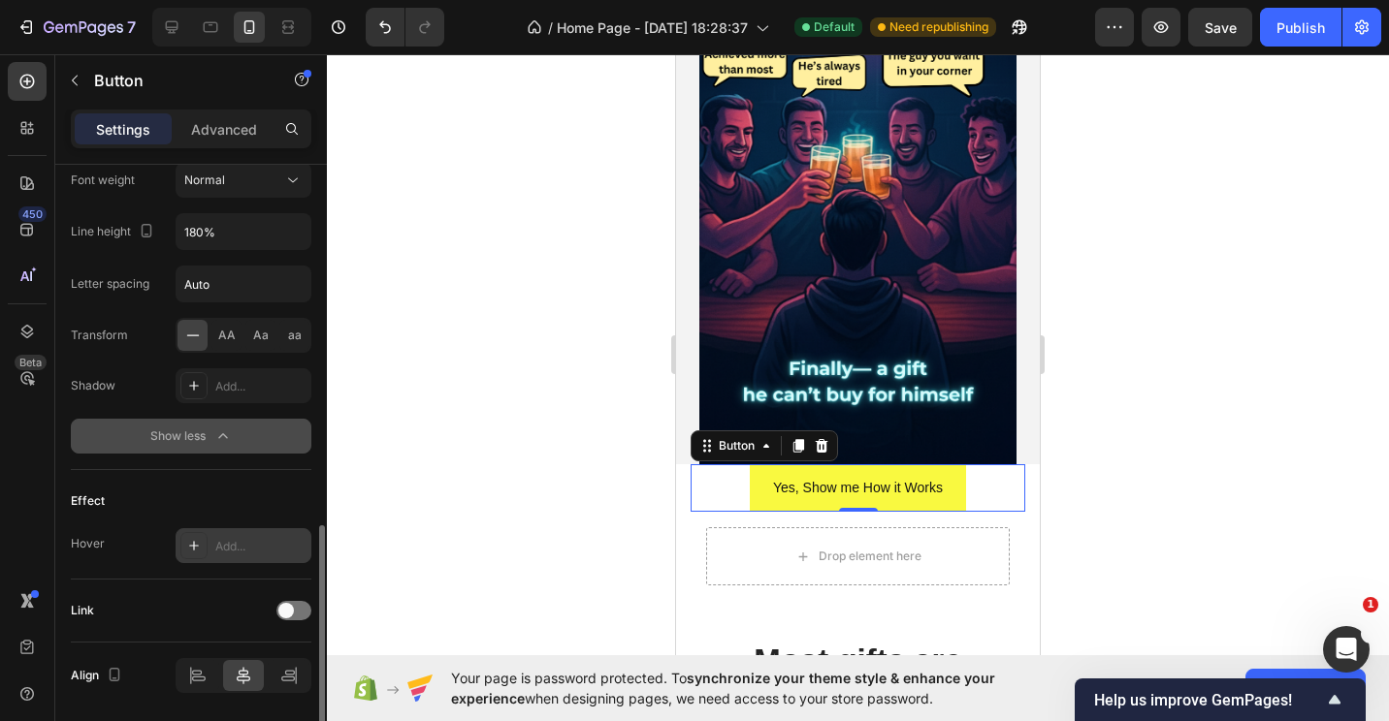
click at [1124, 475] on div at bounding box center [858, 387] width 1062 height 667
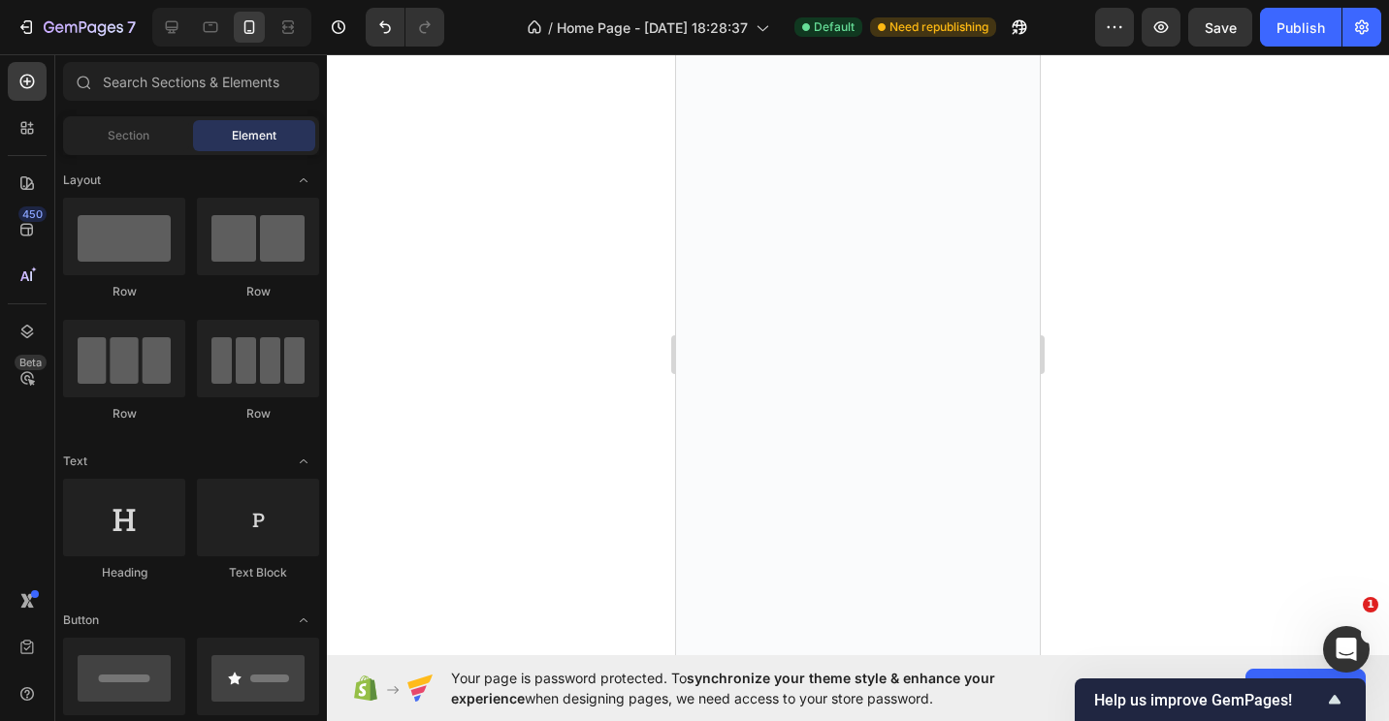
scroll to position [0, 0]
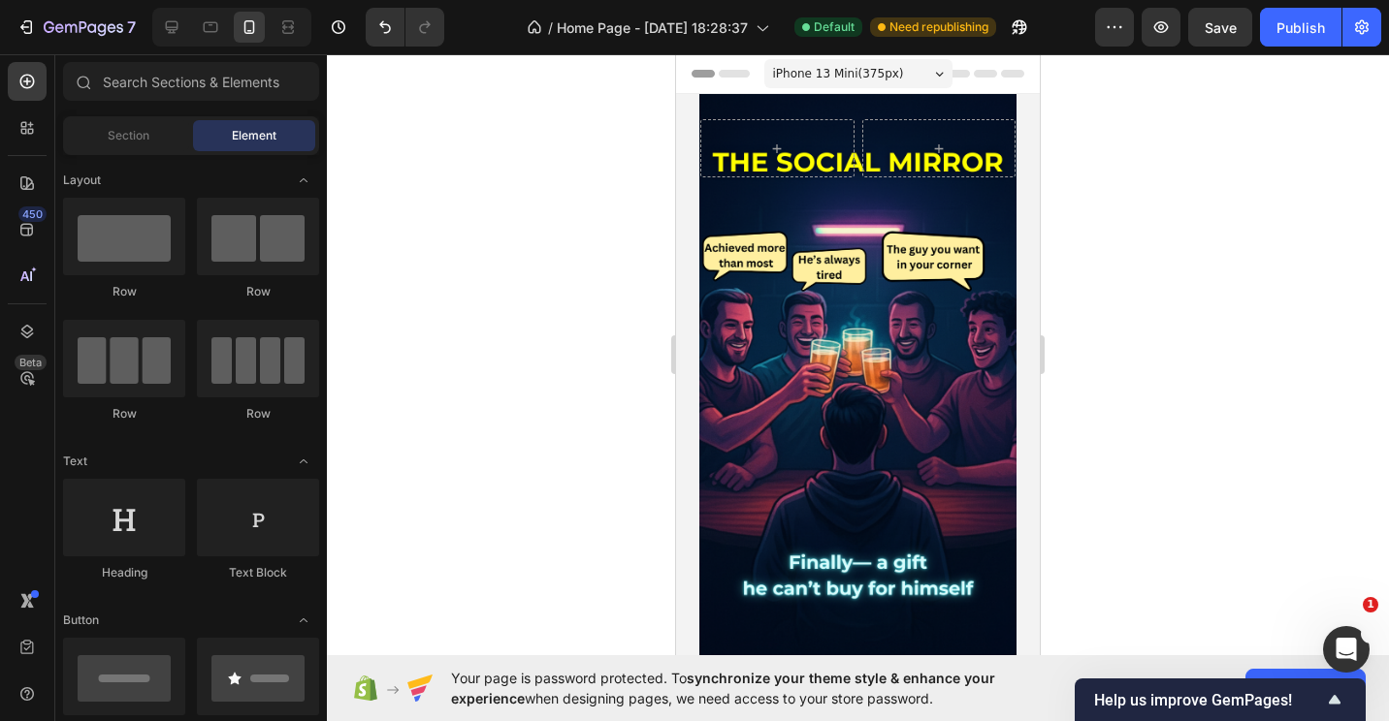
drag, startPoint x: 1034, startPoint y: 550, endPoint x: 1777, endPoint y: 162, distance: 838.8
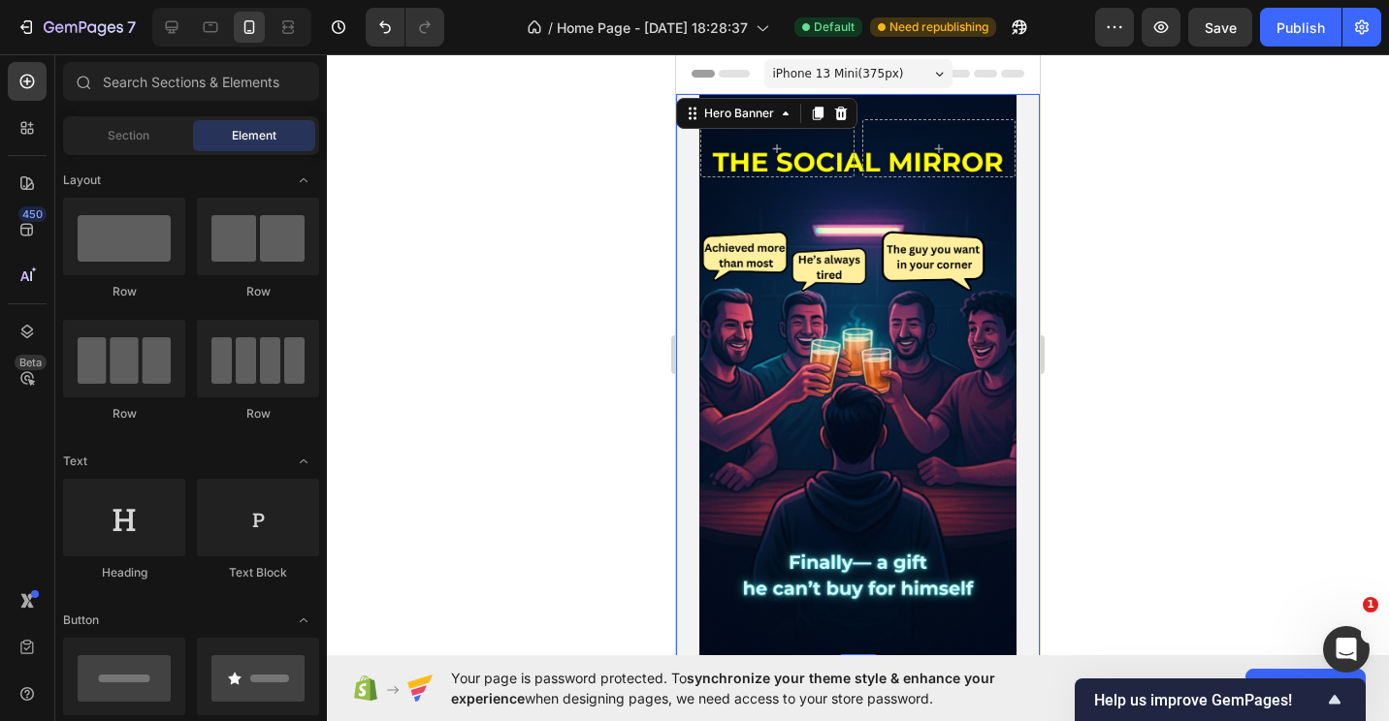
click at [790, 402] on div "Row Heading Text Block Row Row" at bounding box center [858, 376] width 364 height 564
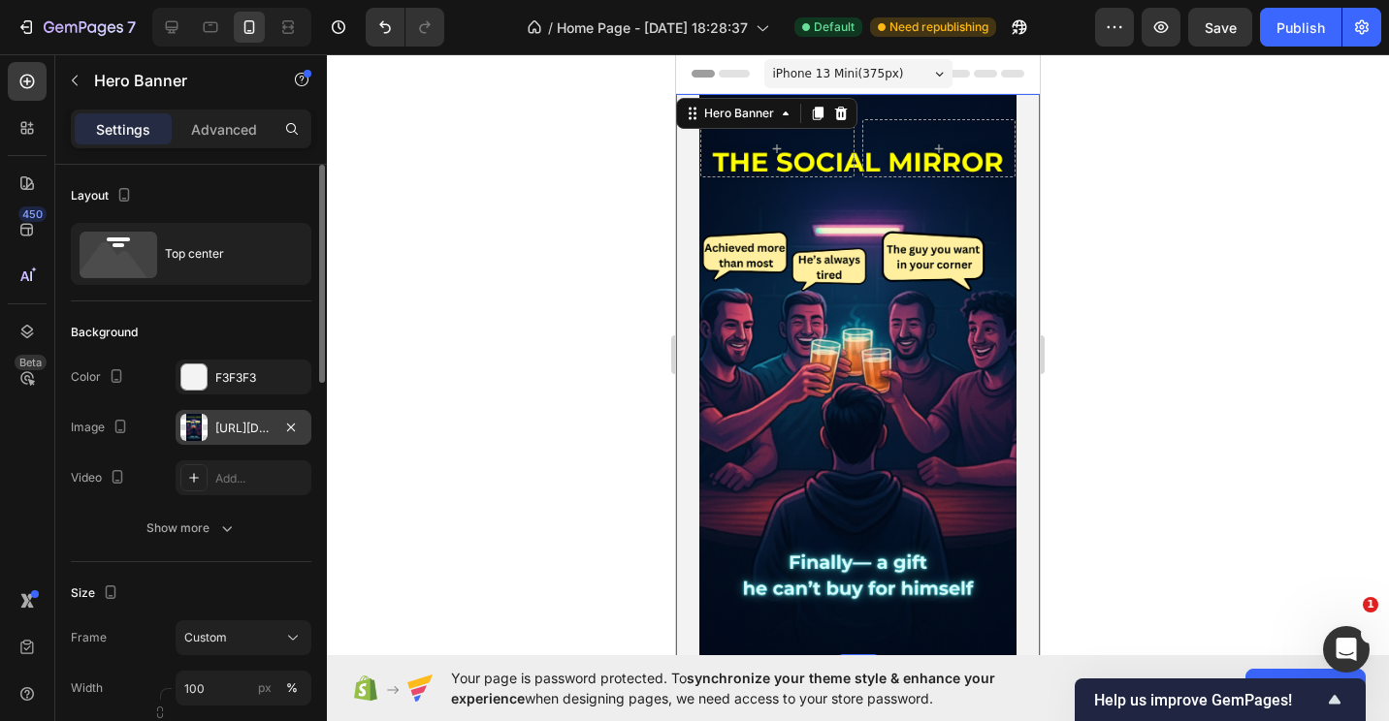
click at [246, 432] on div "[URL][DOMAIN_NAME]" at bounding box center [243, 428] width 56 height 17
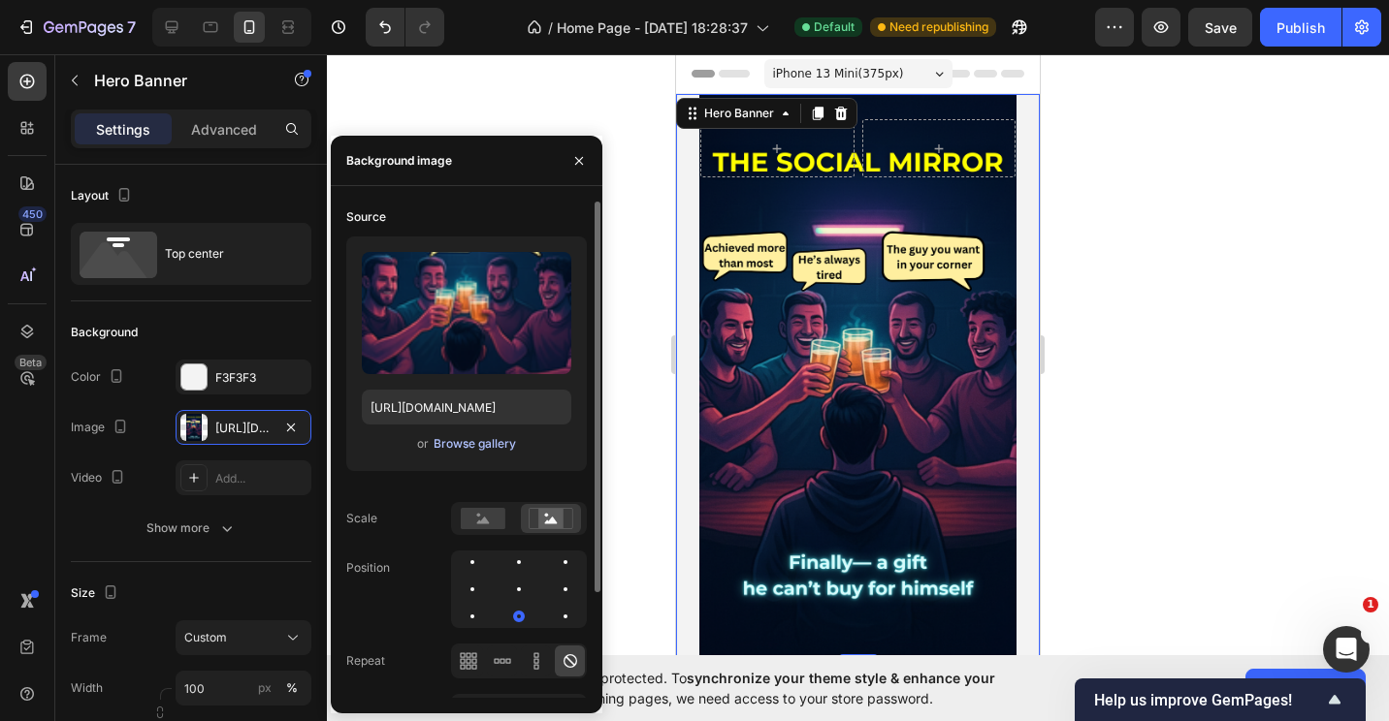
click at [460, 448] on div "Browse gallery" at bounding box center [474, 443] width 82 height 17
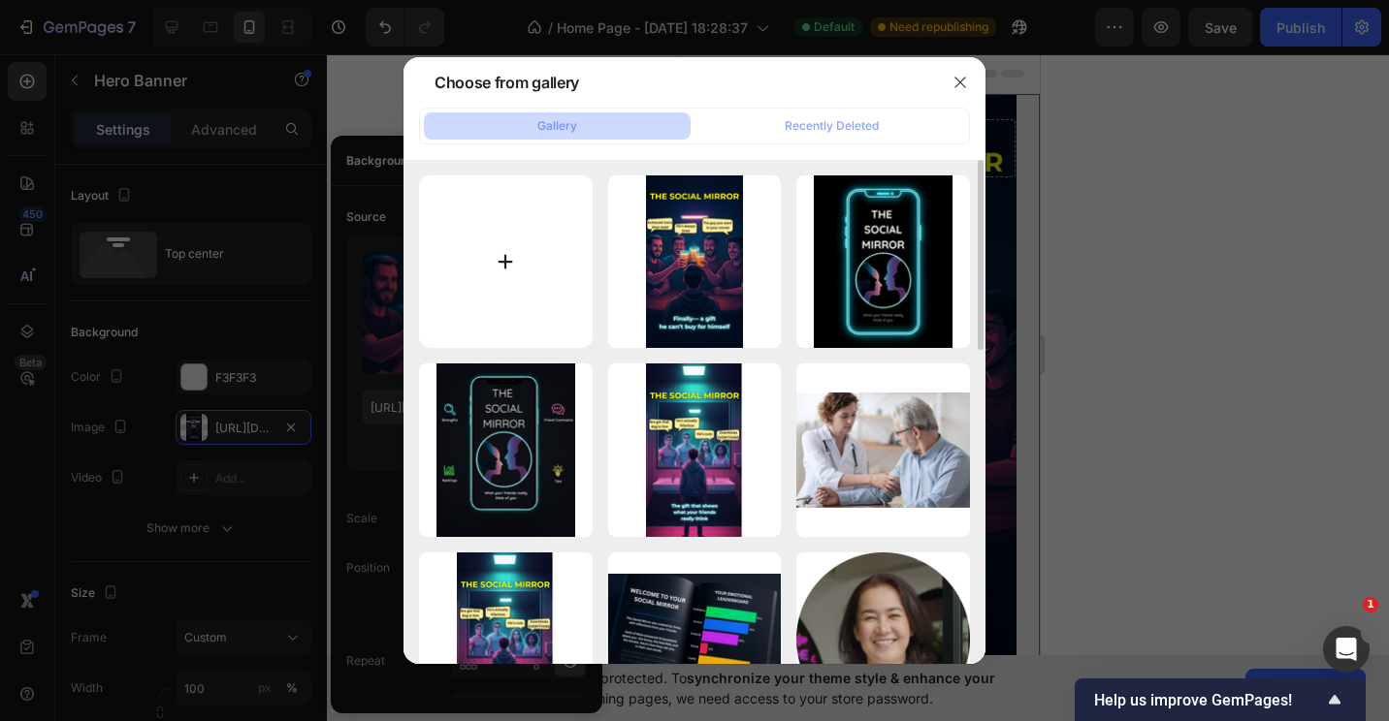
click at [512, 254] on input "file" at bounding box center [506, 263] width 174 height 174
type input "C:\fakepath\The Social Mirror HOMEPAGE (2).png"
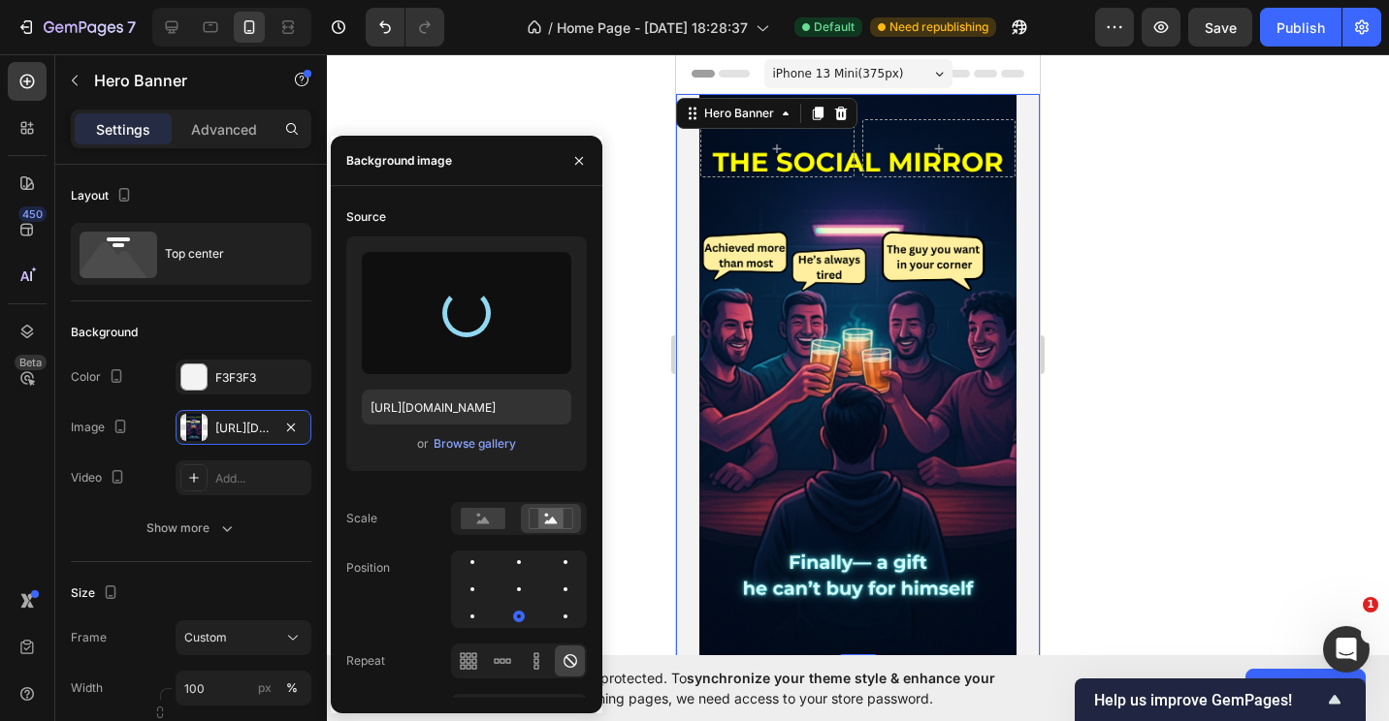
type input "[URL][DOMAIN_NAME]"
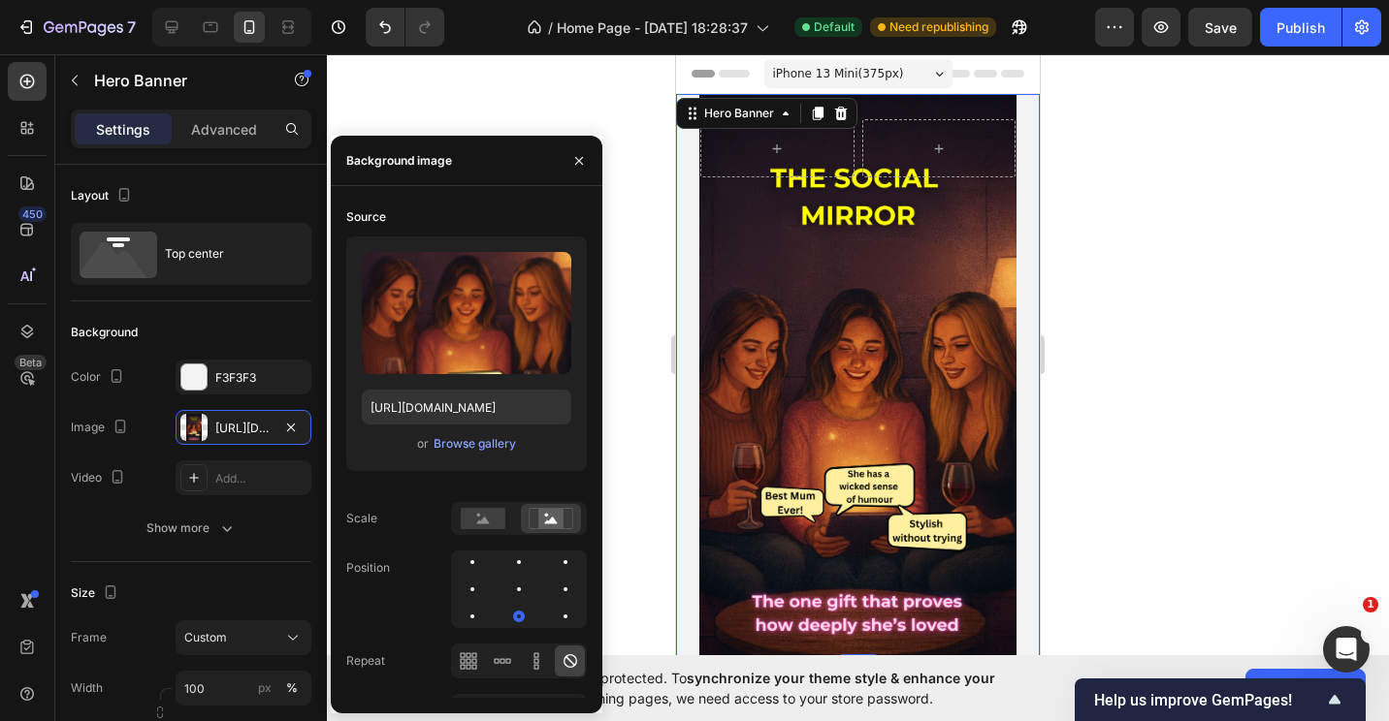
click at [1228, 392] on div at bounding box center [858, 387] width 1062 height 667
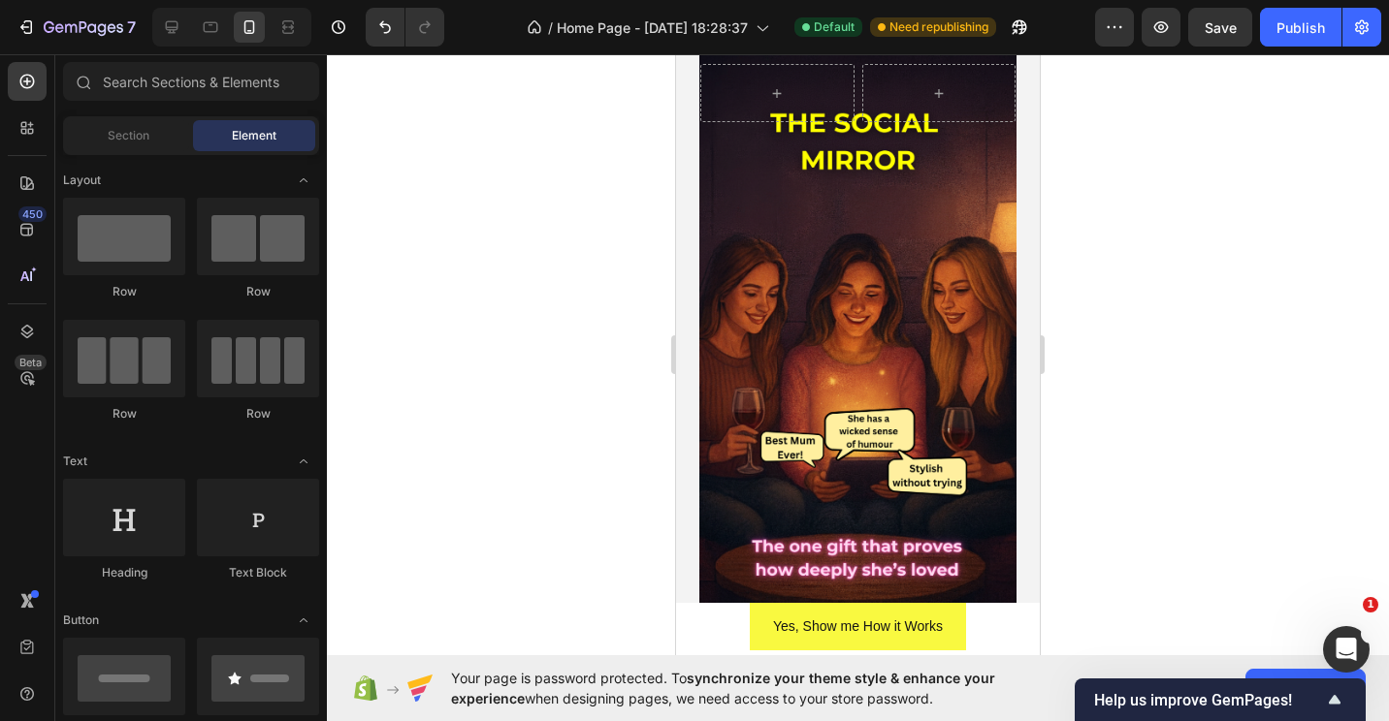
scroll to position [65, 0]
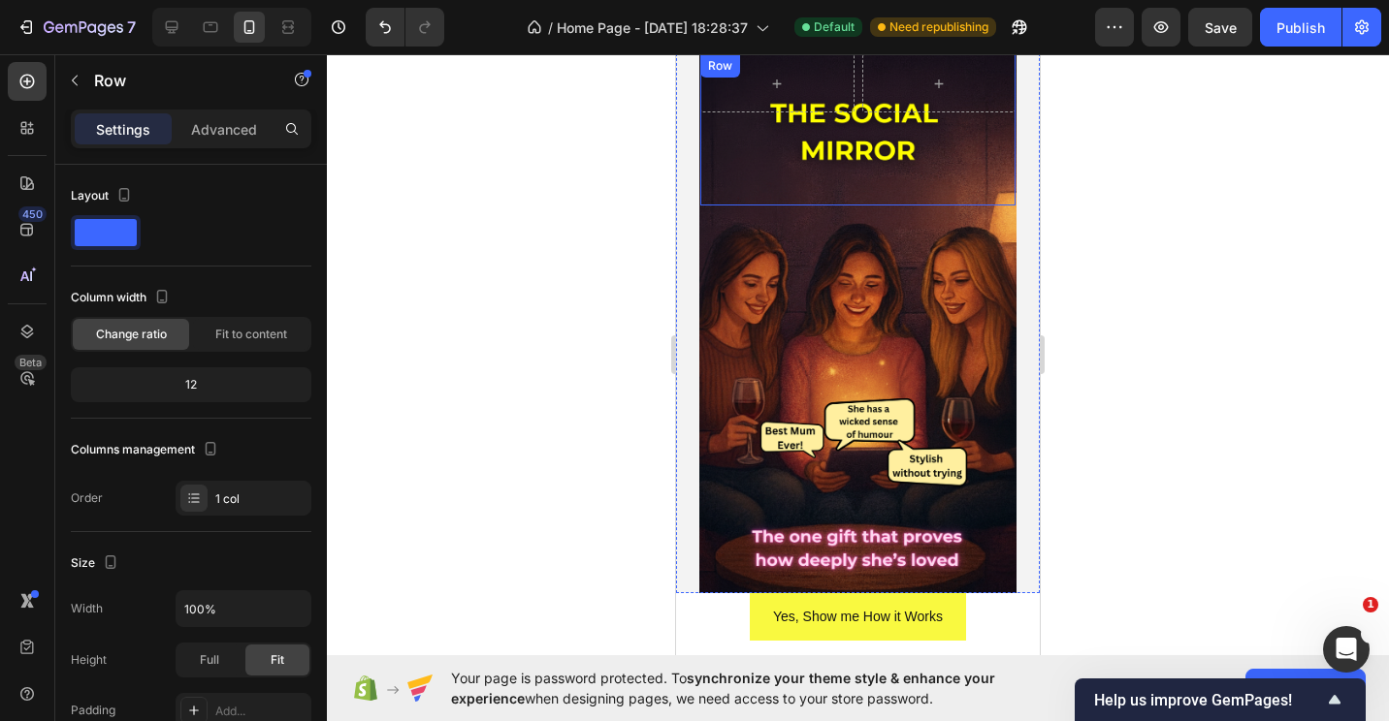
click at [859, 146] on div "Row Heading Text Block Row" at bounding box center [857, 129] width 315 height 151
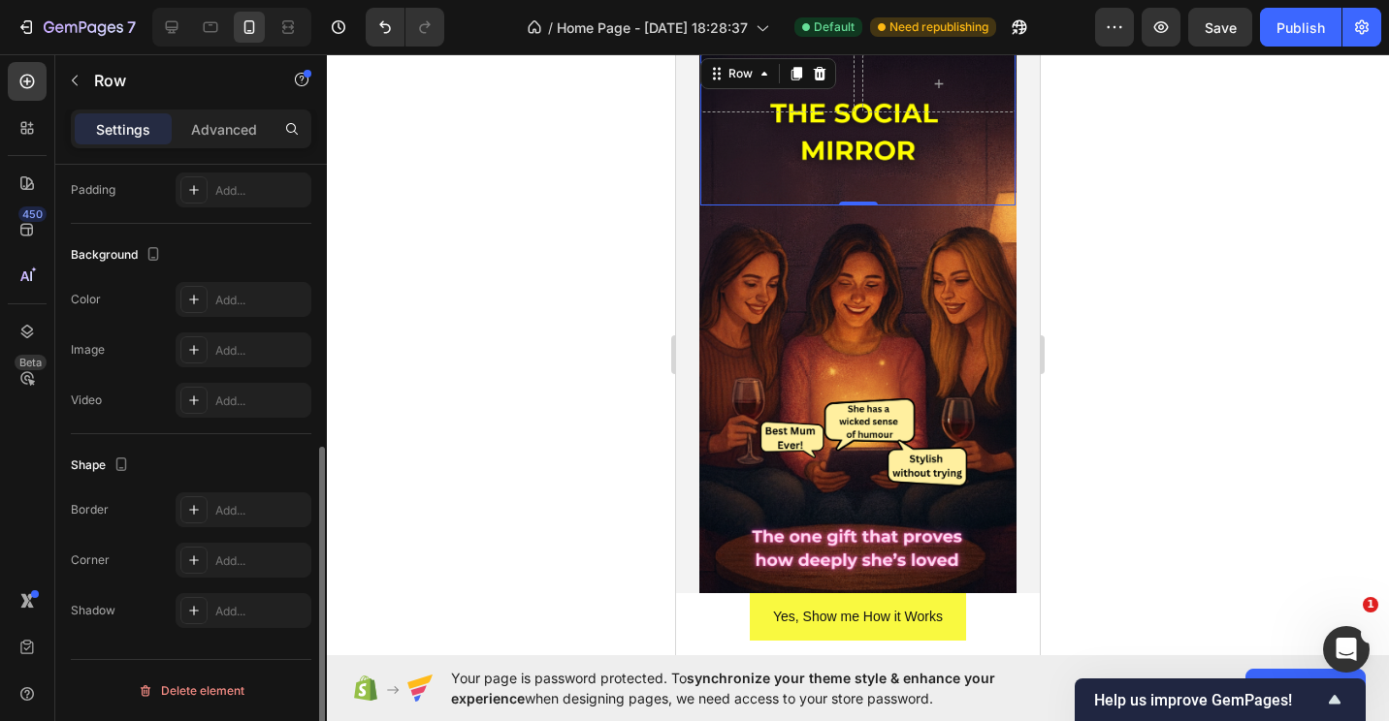
scroll to position [133, 0]
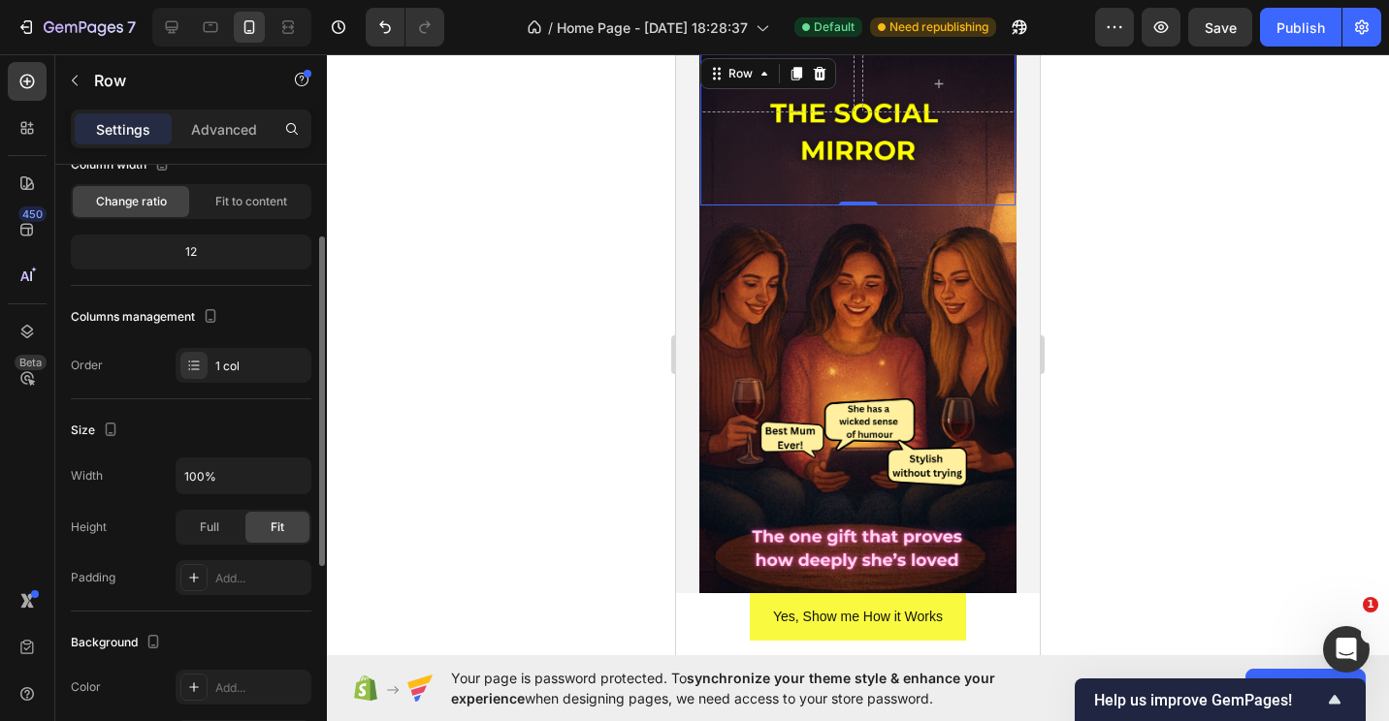
click at [825, 139] on div "Row Heading Text Block Row" at bounding box center [857, 129] width 315 height 151
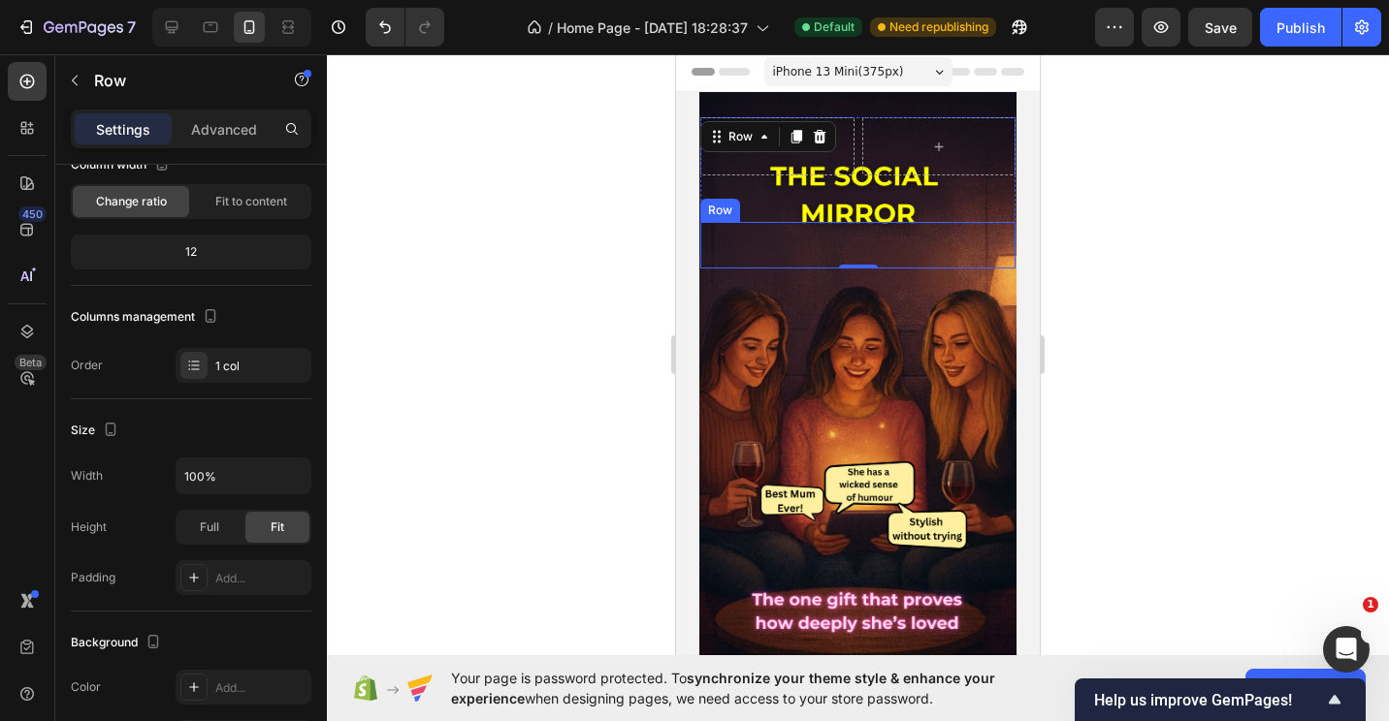
scroll to position [0, 0]
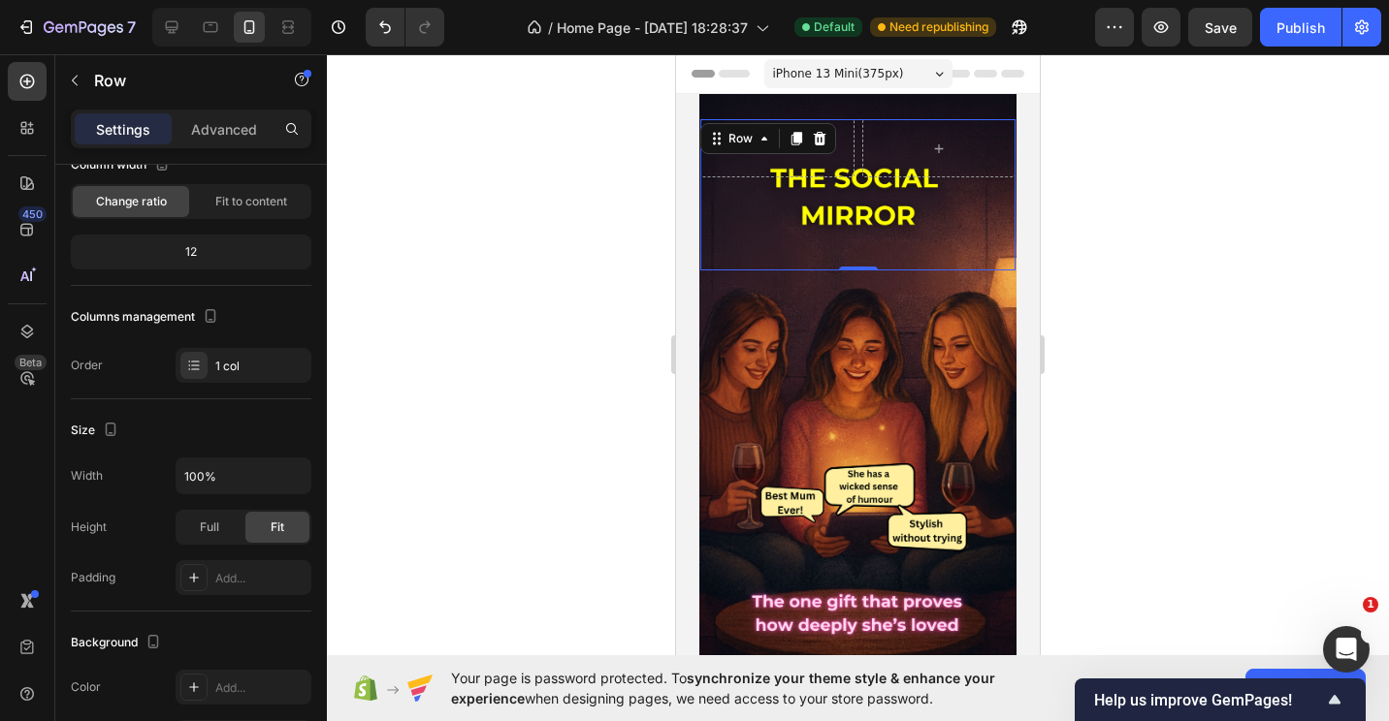
click at [759, 213] on div "Row Heading Text Block Row" at bounding box center [857, 194] width 315 height 151
drag, startPoint x: 1060, startPoint y: 195, endPoint x: 326, endPoint y: 151, distance: 735.3
click at [1060, 195] on div at bounding box center [858, 387] width 1062 height 667
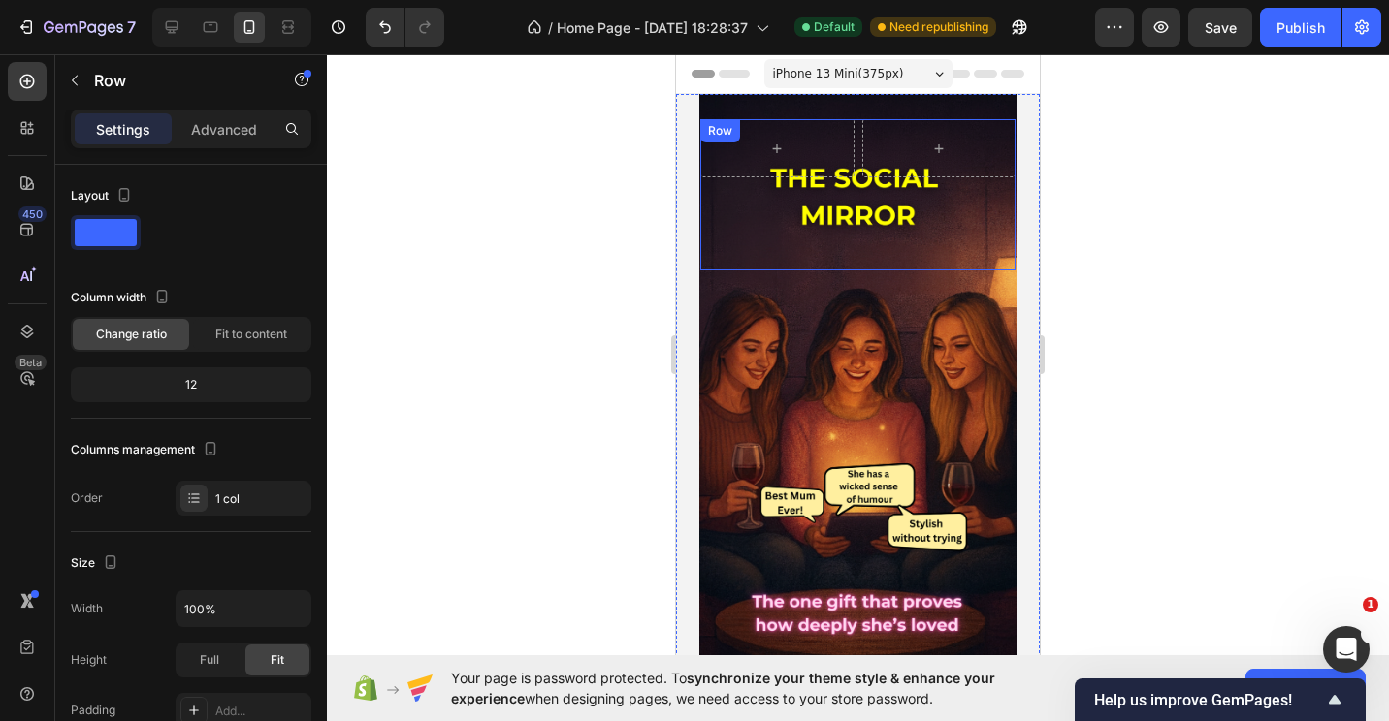
click at [841, 206] on div "Row Heading Text Block Row" at bounding box center [857, 194] width 315 height 151
click at [727, 194] on div "Row Heading Text Block Row" at bounding box center [857, 194] width 315 height 151
click at [833, 186] on div "Row Heading Text Block Row" at bounding box center [857, 194] width 315 height 151
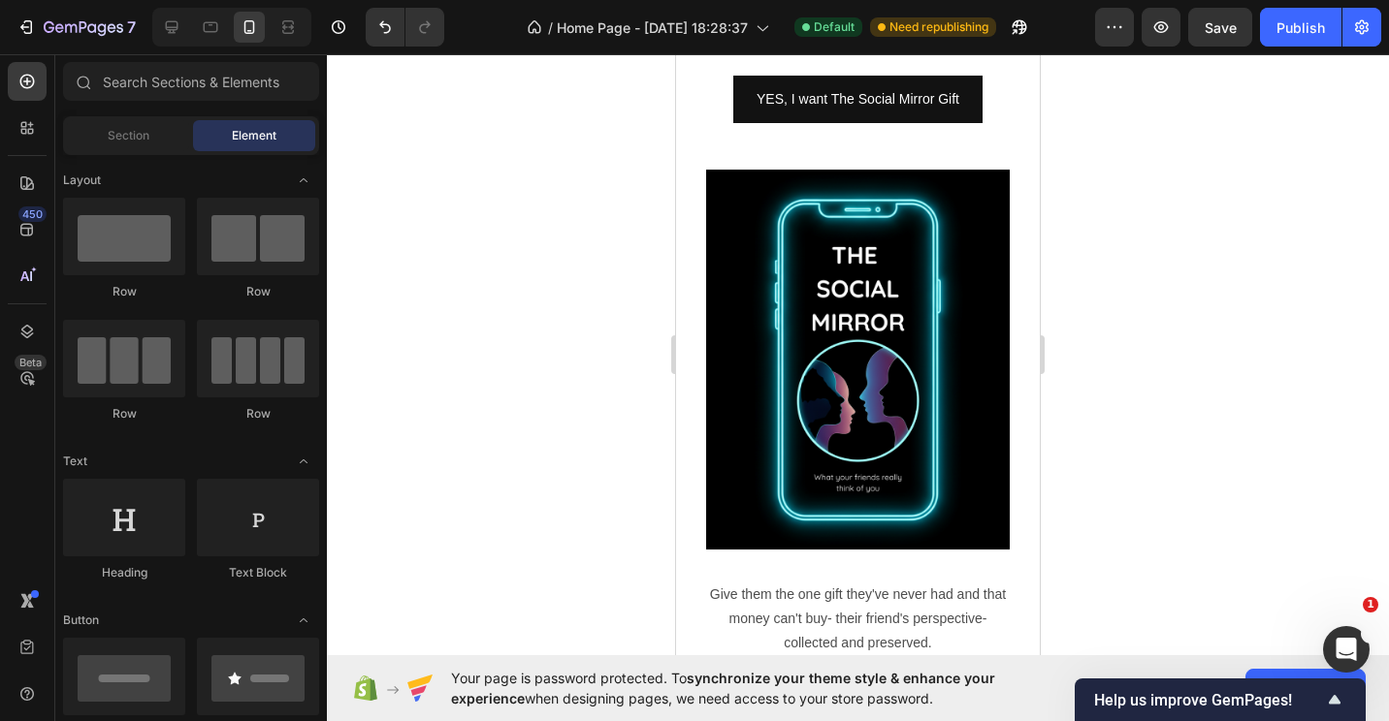
scroll to position [1291, 0]
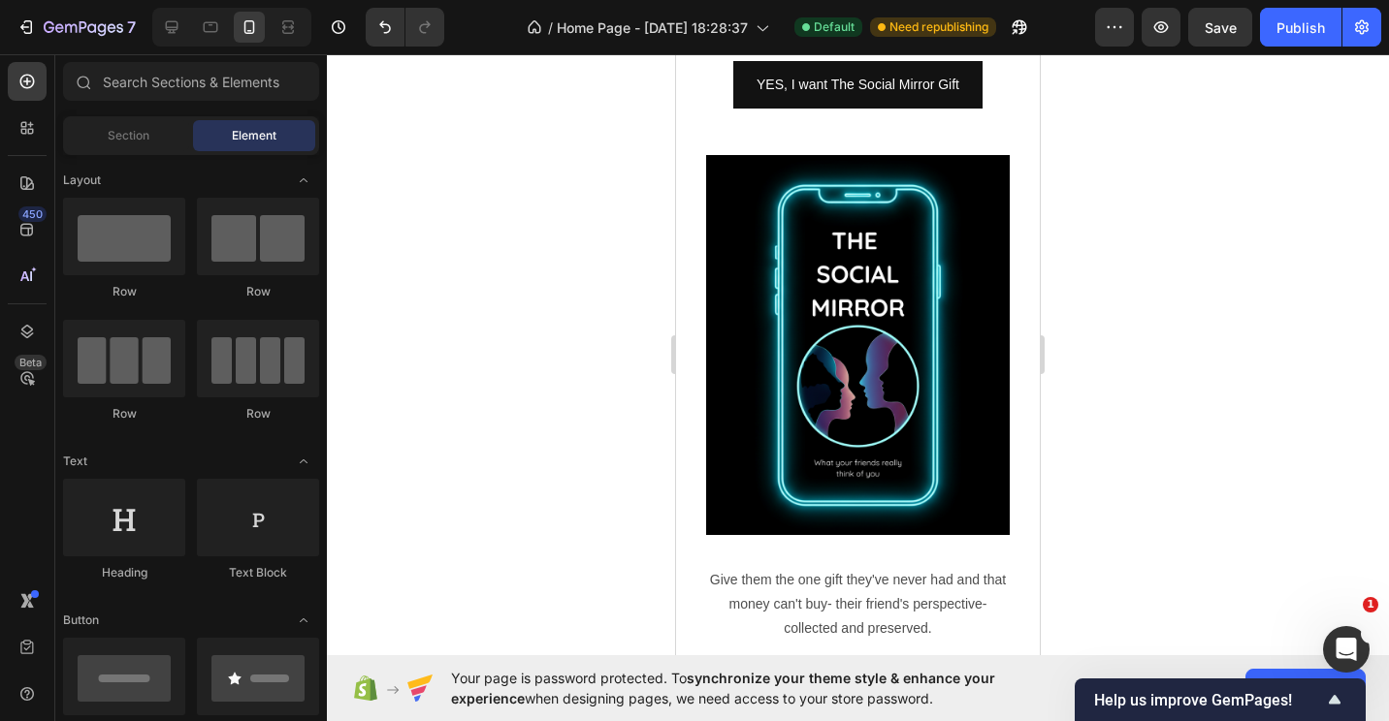
drag, startPoint x: 1030, startPoint y: 110, endPoint x: 1795, endPoint y: 345, distance: 800.5
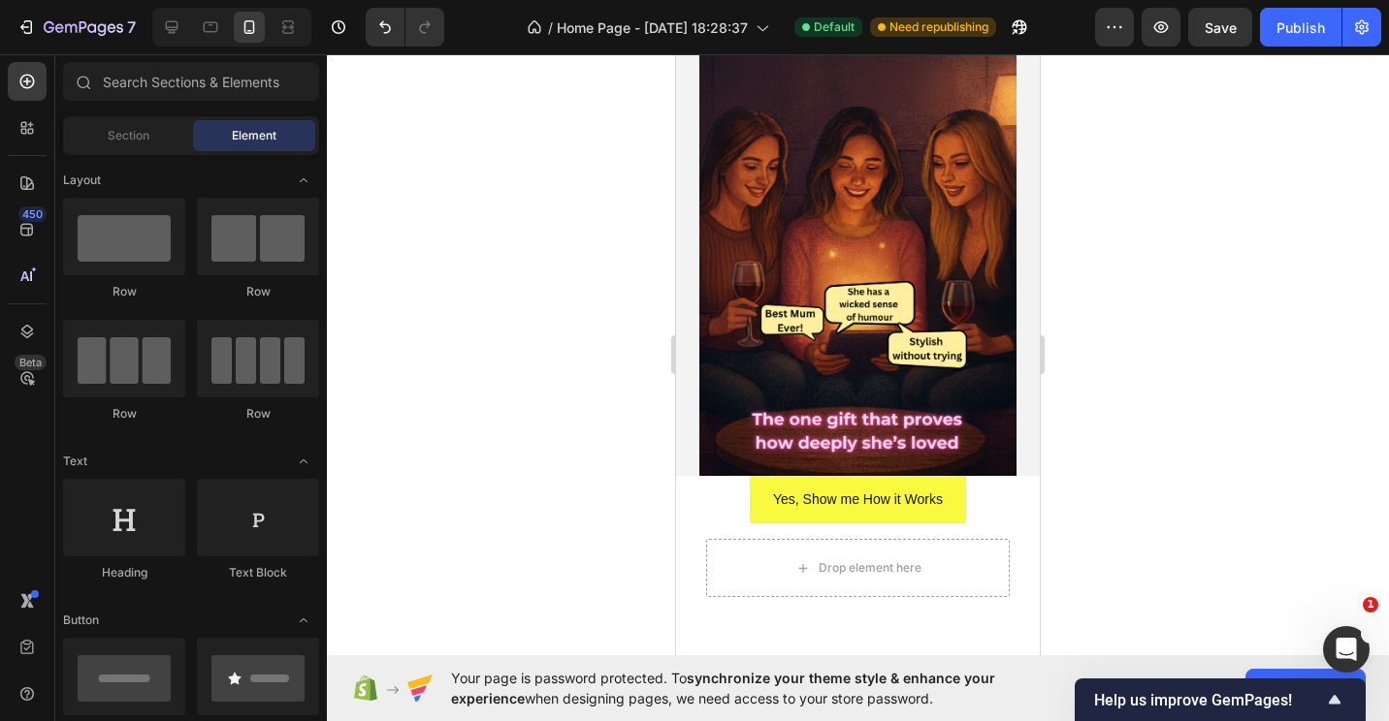
scroll to position [0, 0]
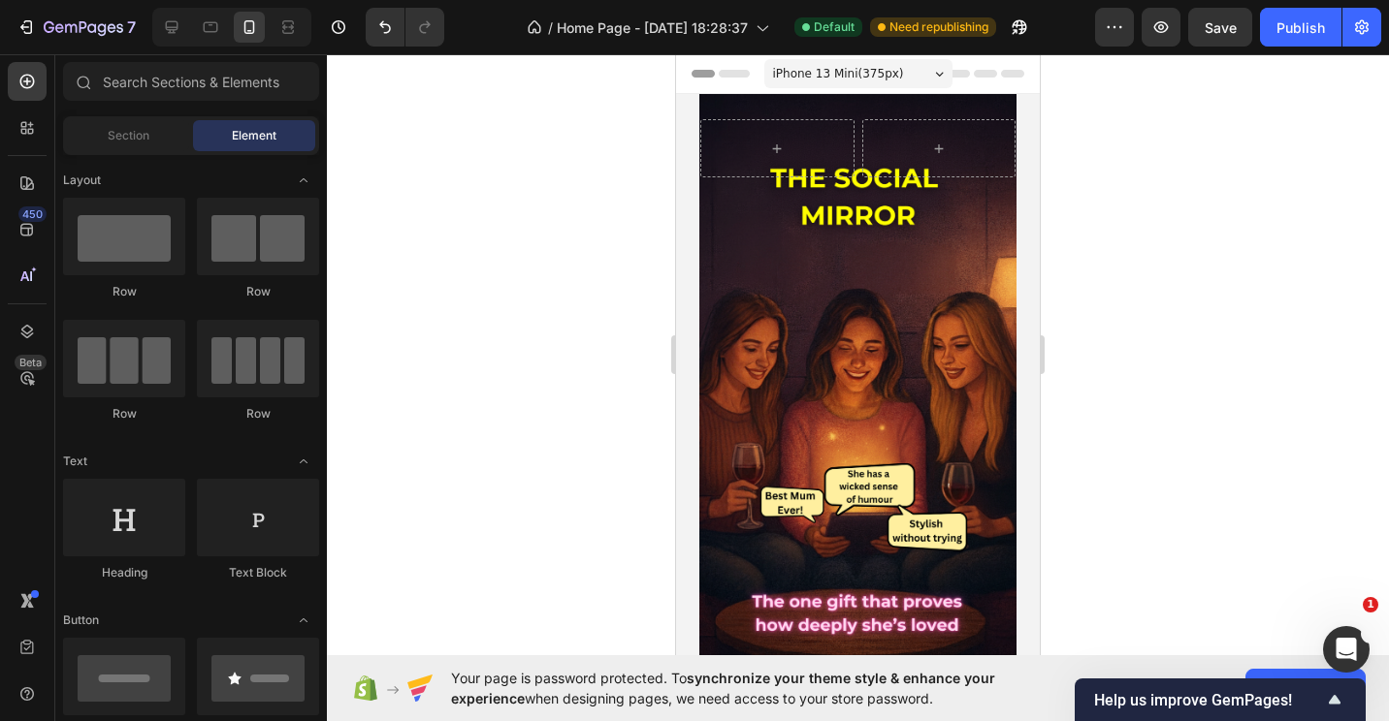
drag, startPoint x: 1029, startPoint y: 370, endPoint x: 1750, endPoint y: 113, distance: 765.8
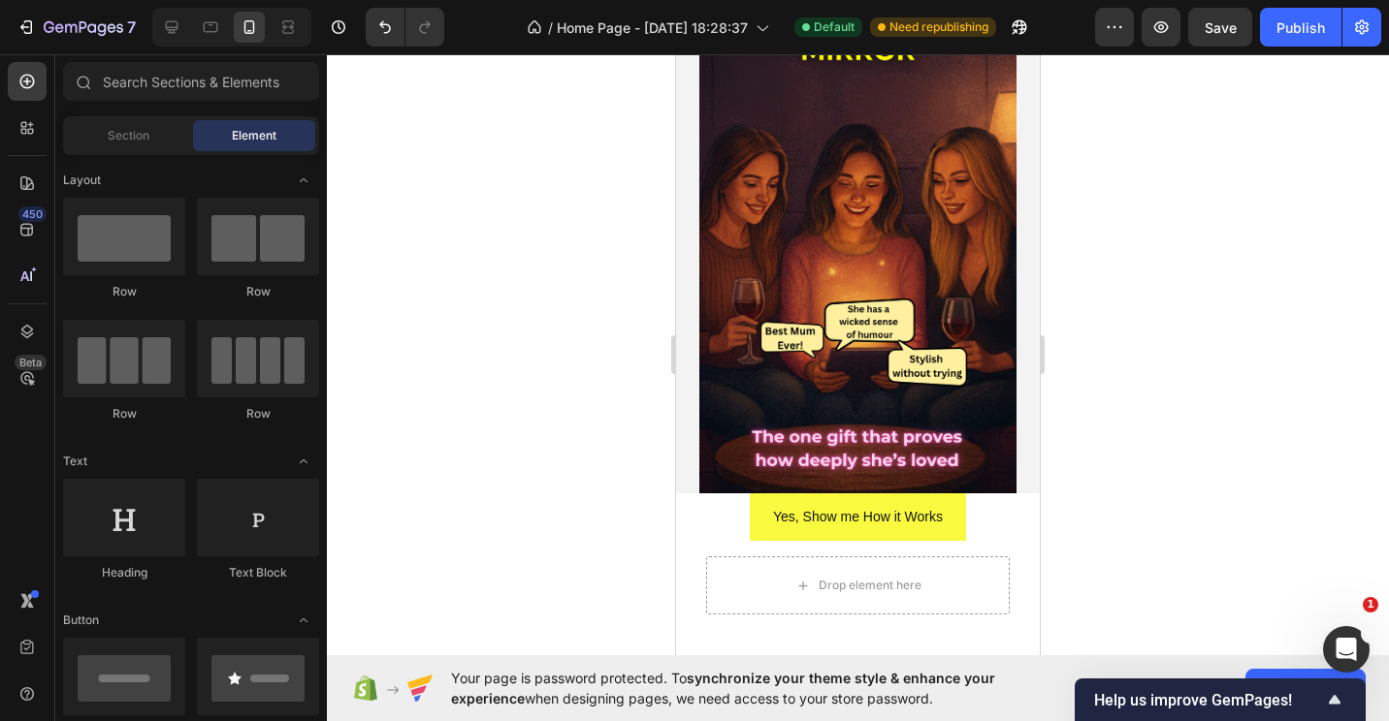
scroll to position [48, 0]
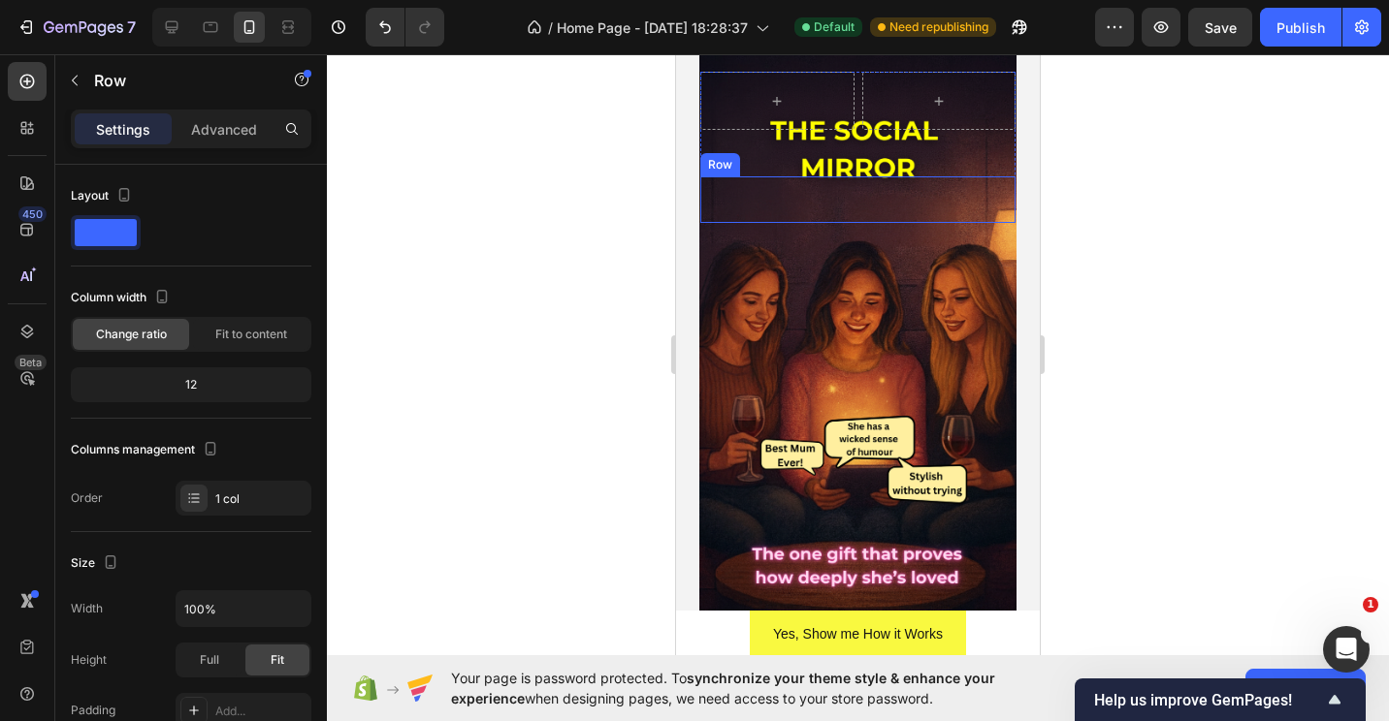
click at [893, 186] on div "Heading Text Block" at bounding box center [857, 199] width 315 height 47
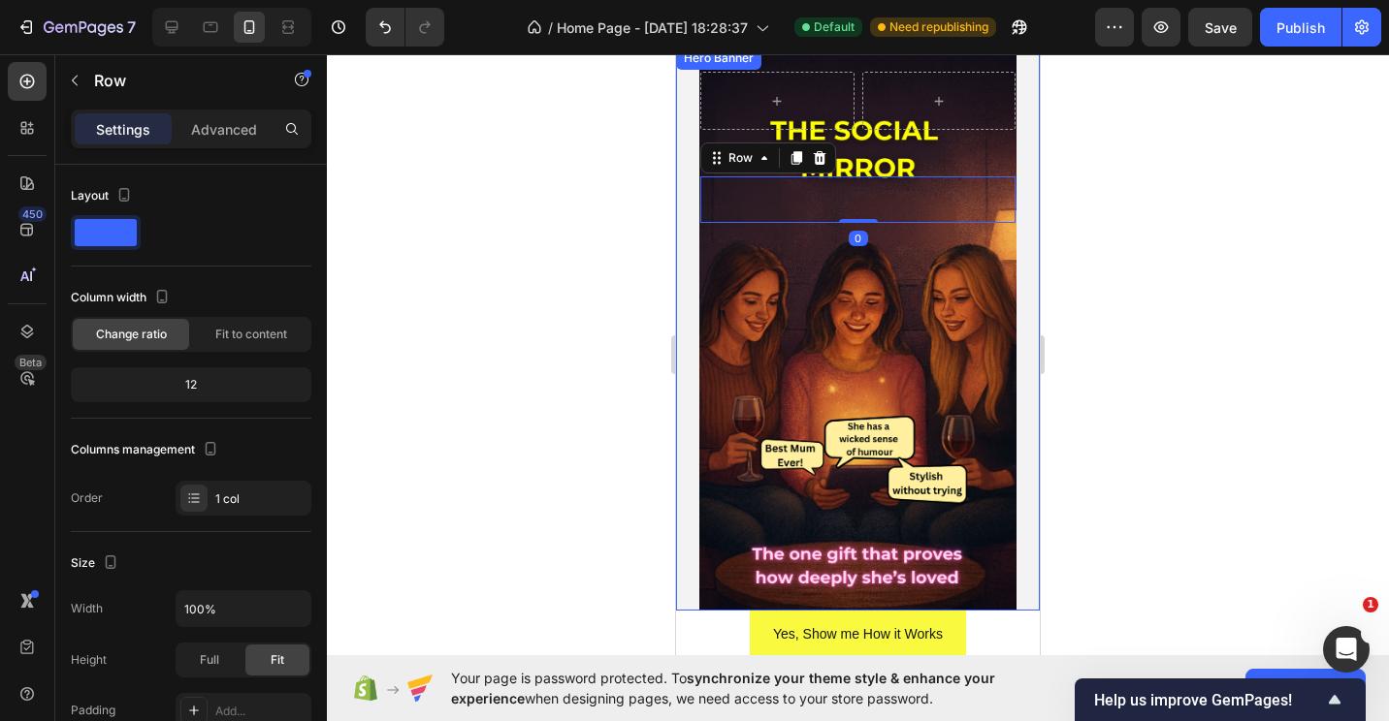
click at [884, 297] on div "Row Heading Text Block Row 0 Row" at bounding box center [858, 329] width 364 height 564
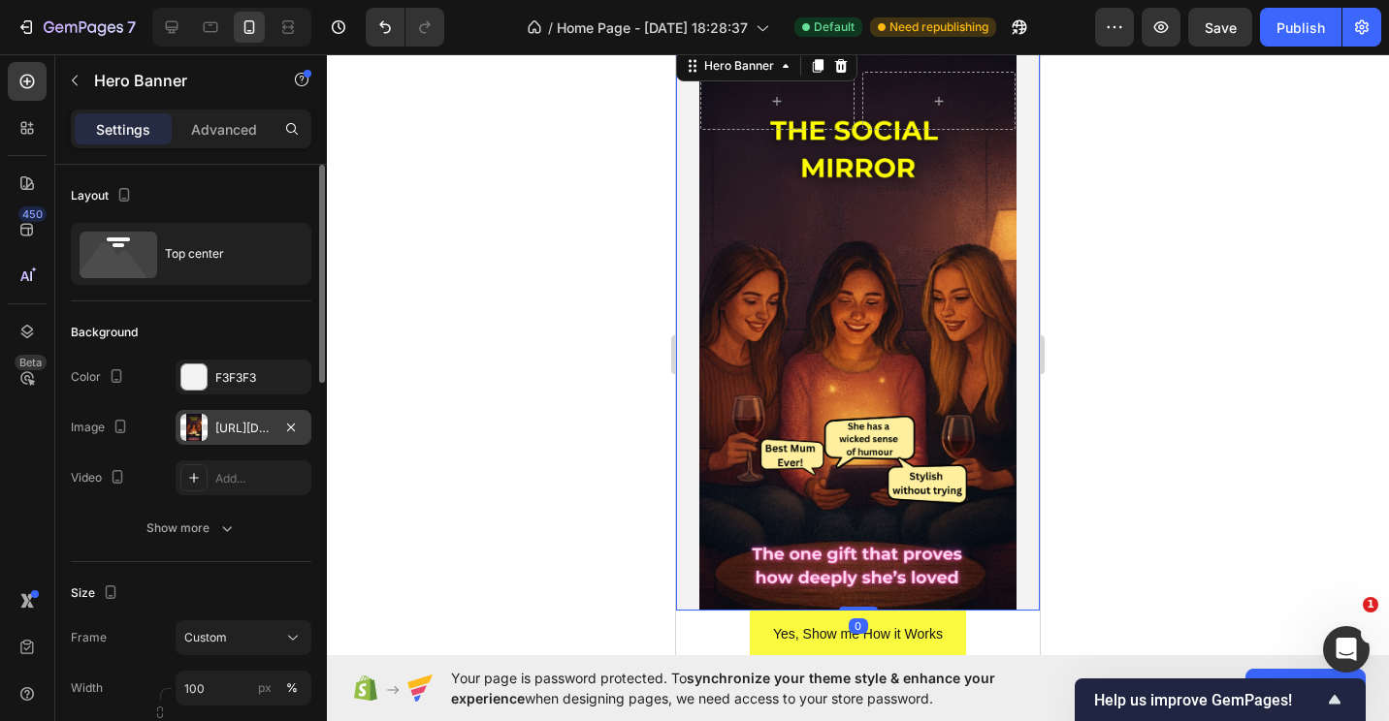
click at [240, 421] on div "[URL][DOMAIN_NAME]" at bounding box center [243, 428] width 56 height 17
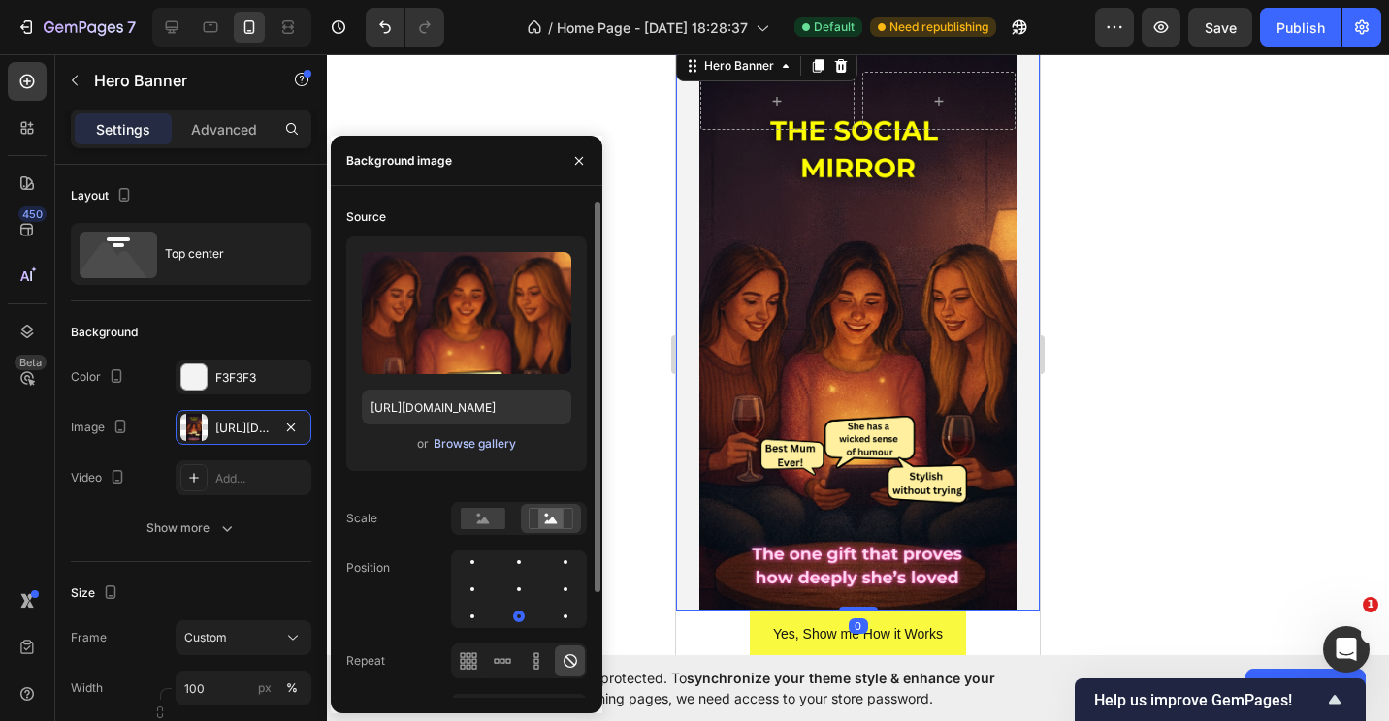
click at [444, 435] on div "Browse gallery" at bounding box center [474, 443] width 82 height 17
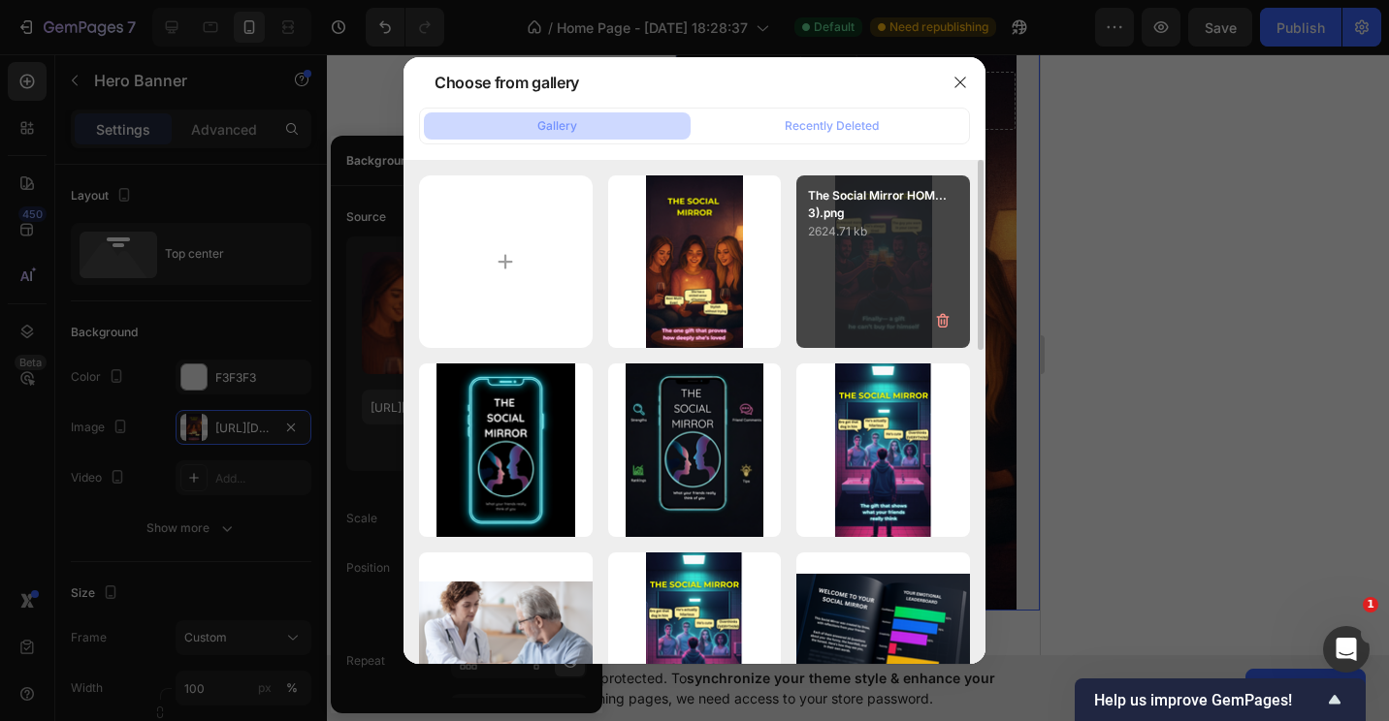
click at [877, 271] on div "The Social Mirror HOM...3).png 2624.71 kb" at bounding box center [883, 263] width 174 height 174
type input "[URL][DOMAIN_NAME]"
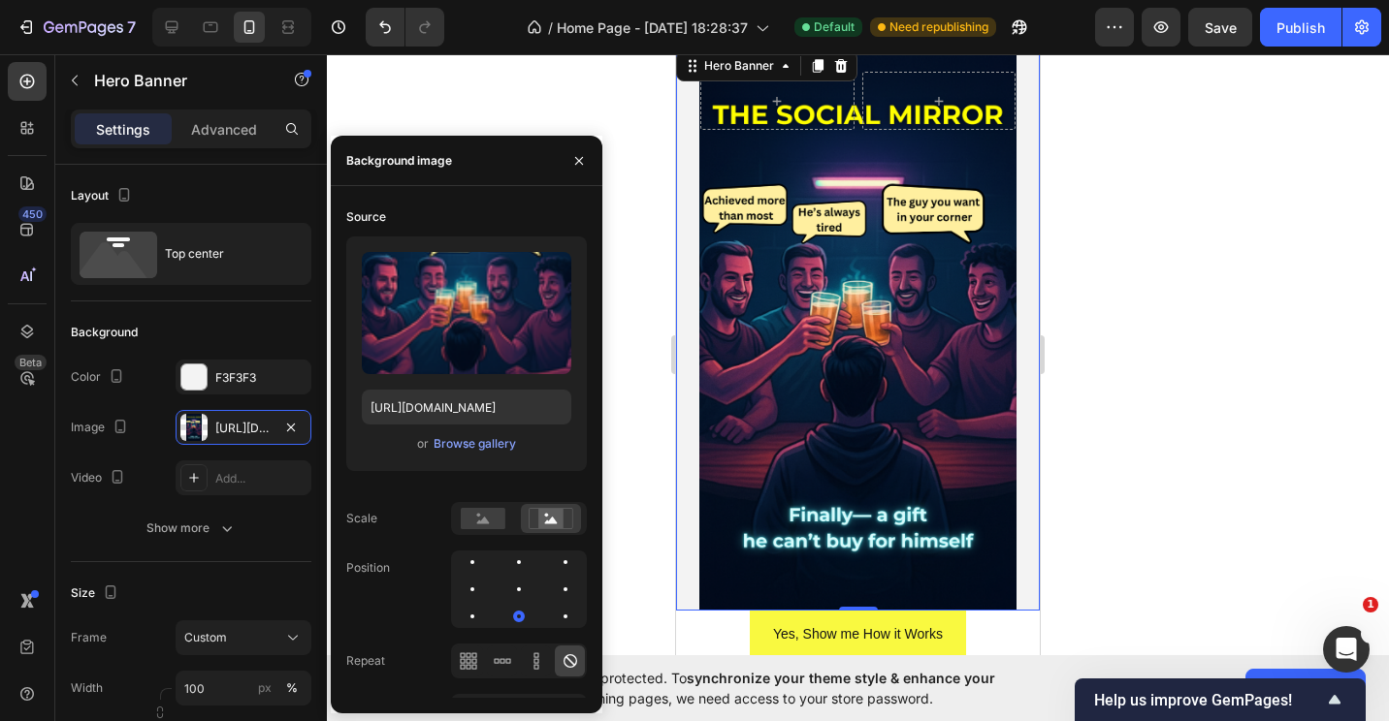
click at [1134, 376] on div at bounding box center [858, 387] width 1062 height 667
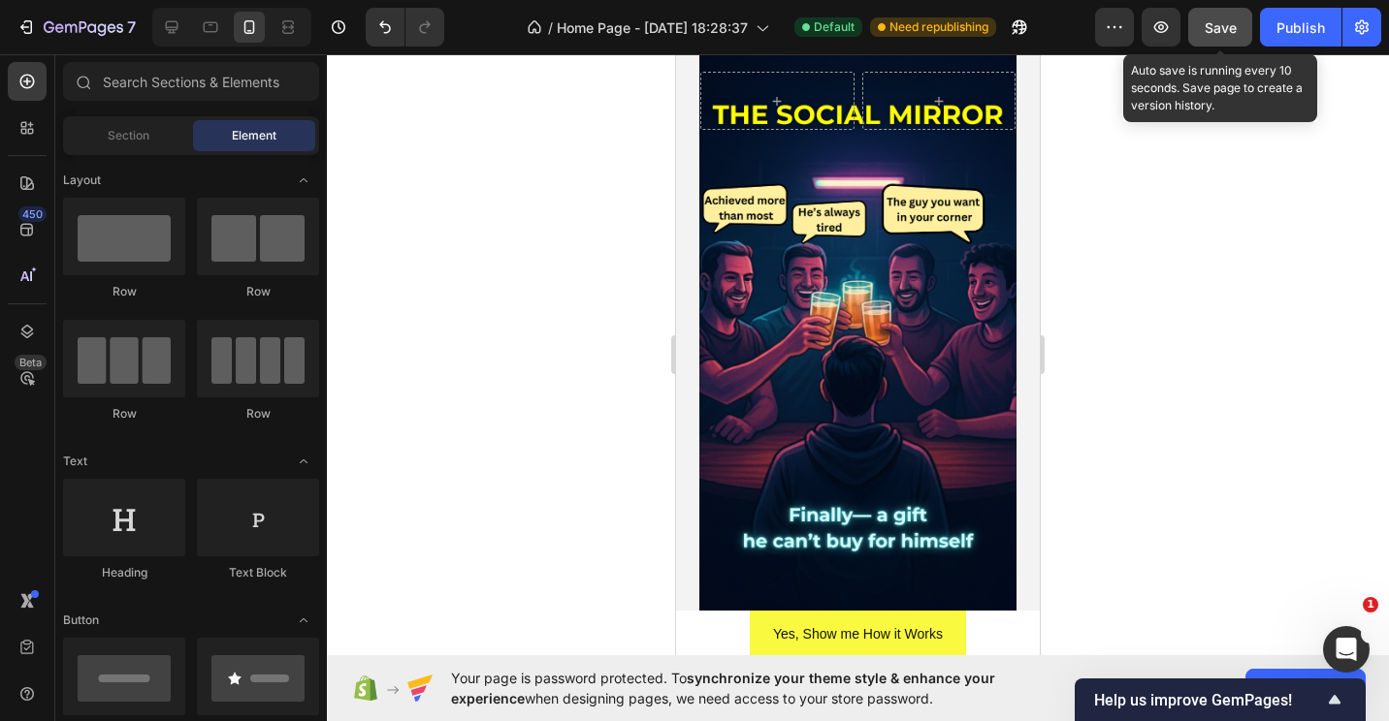
click at [1227, 31] on span "Save" at bounding box center [1220, 27] width 32 height 16
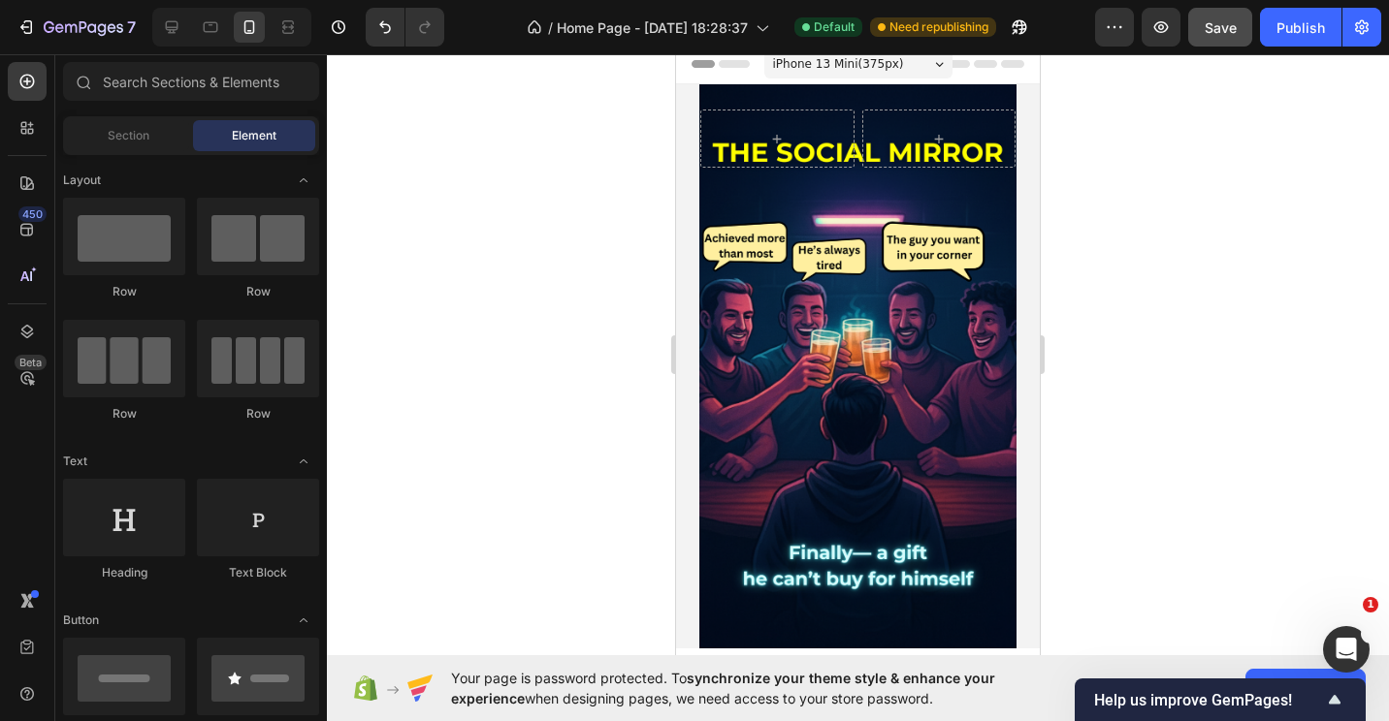
scroll to position [0, 0]
